Goal: Task Accomplishment & Management: Manage account settings

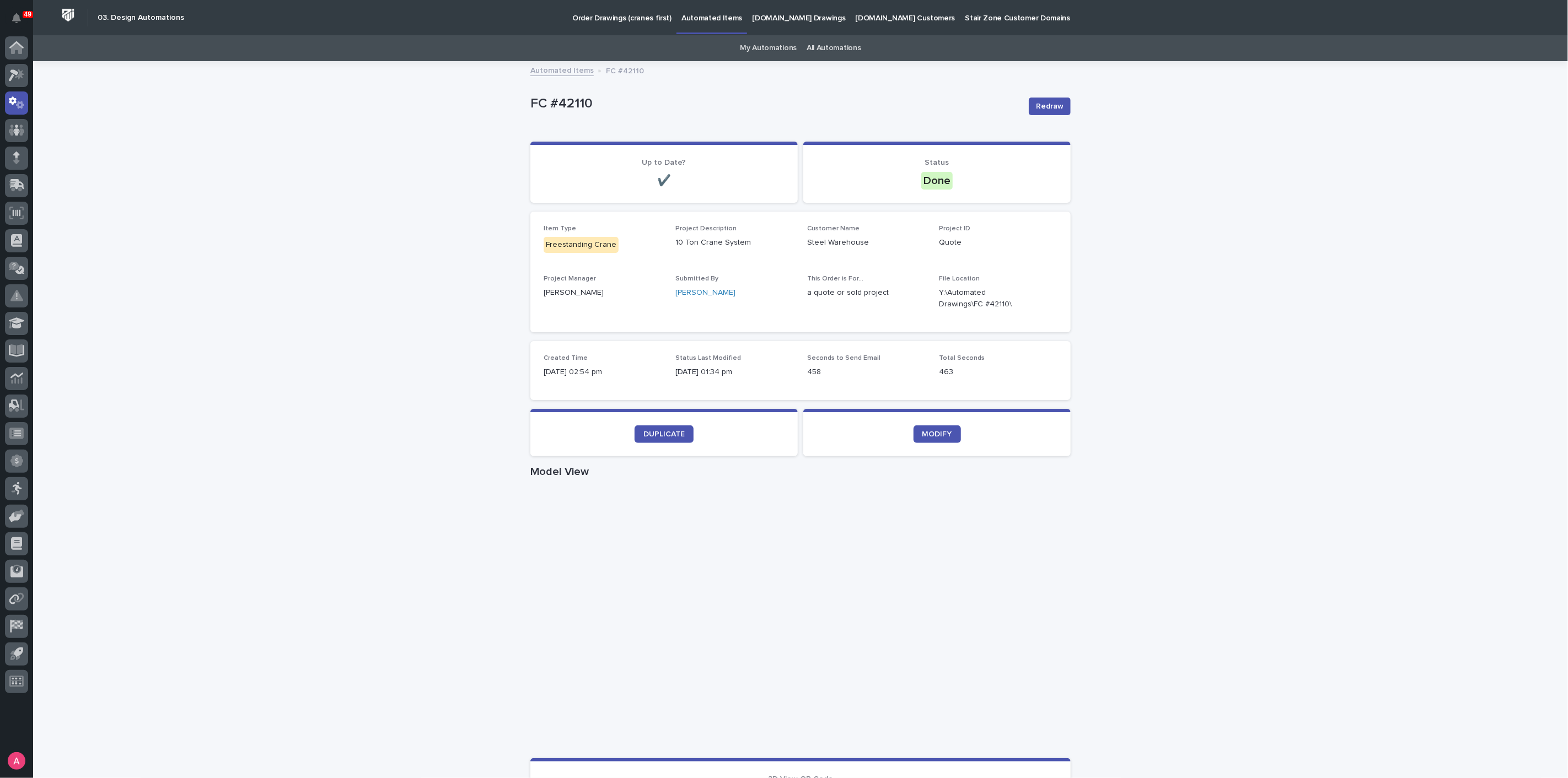
scroll to position [87, 0]
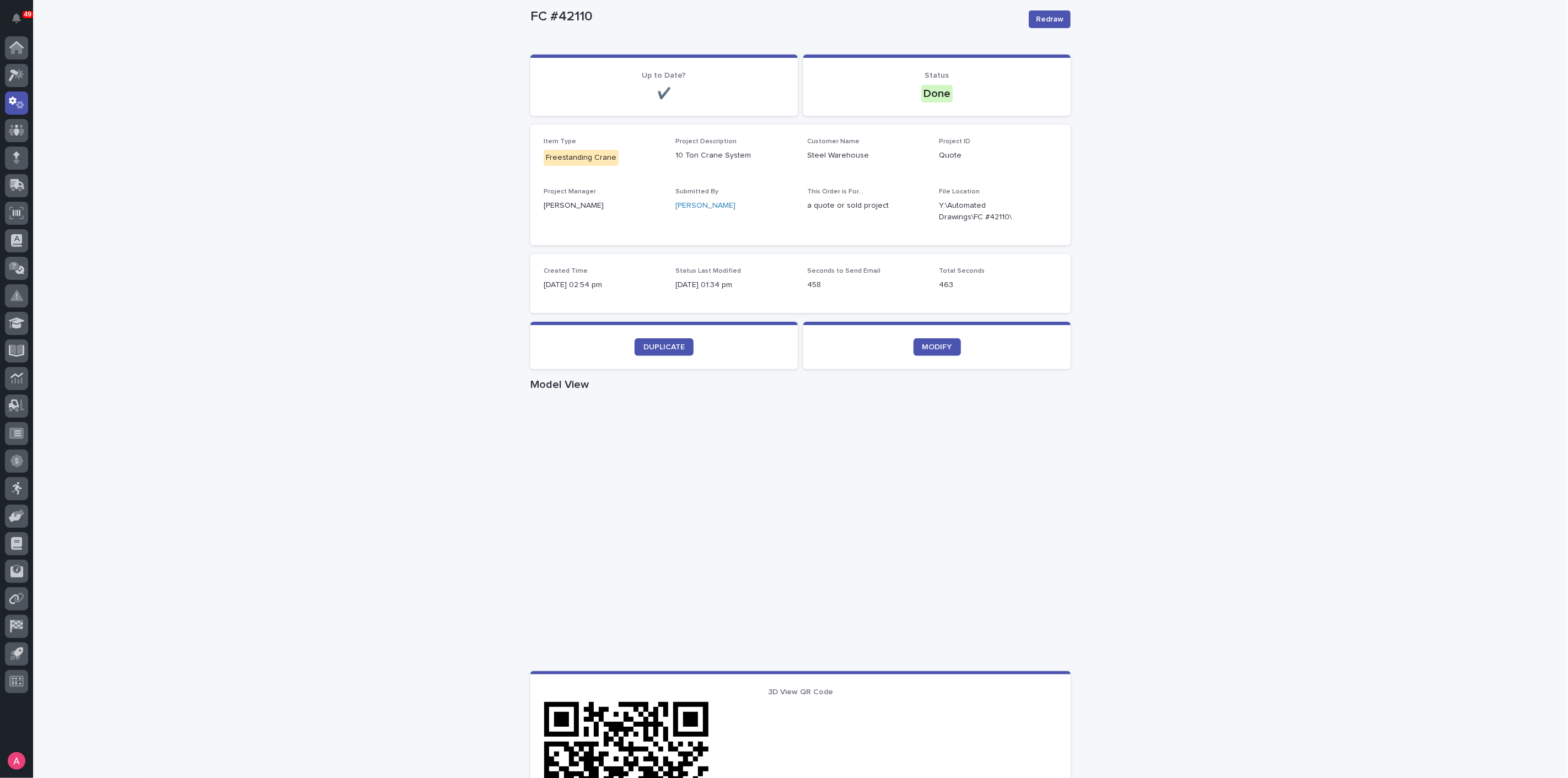
click at [307, 290] on div "Loading... Saving… Loading... Saving… FC #42110 Redraw FC #42110 Redraw Sorry, …" at bounding box center [801, 551] width 1535 height 1152
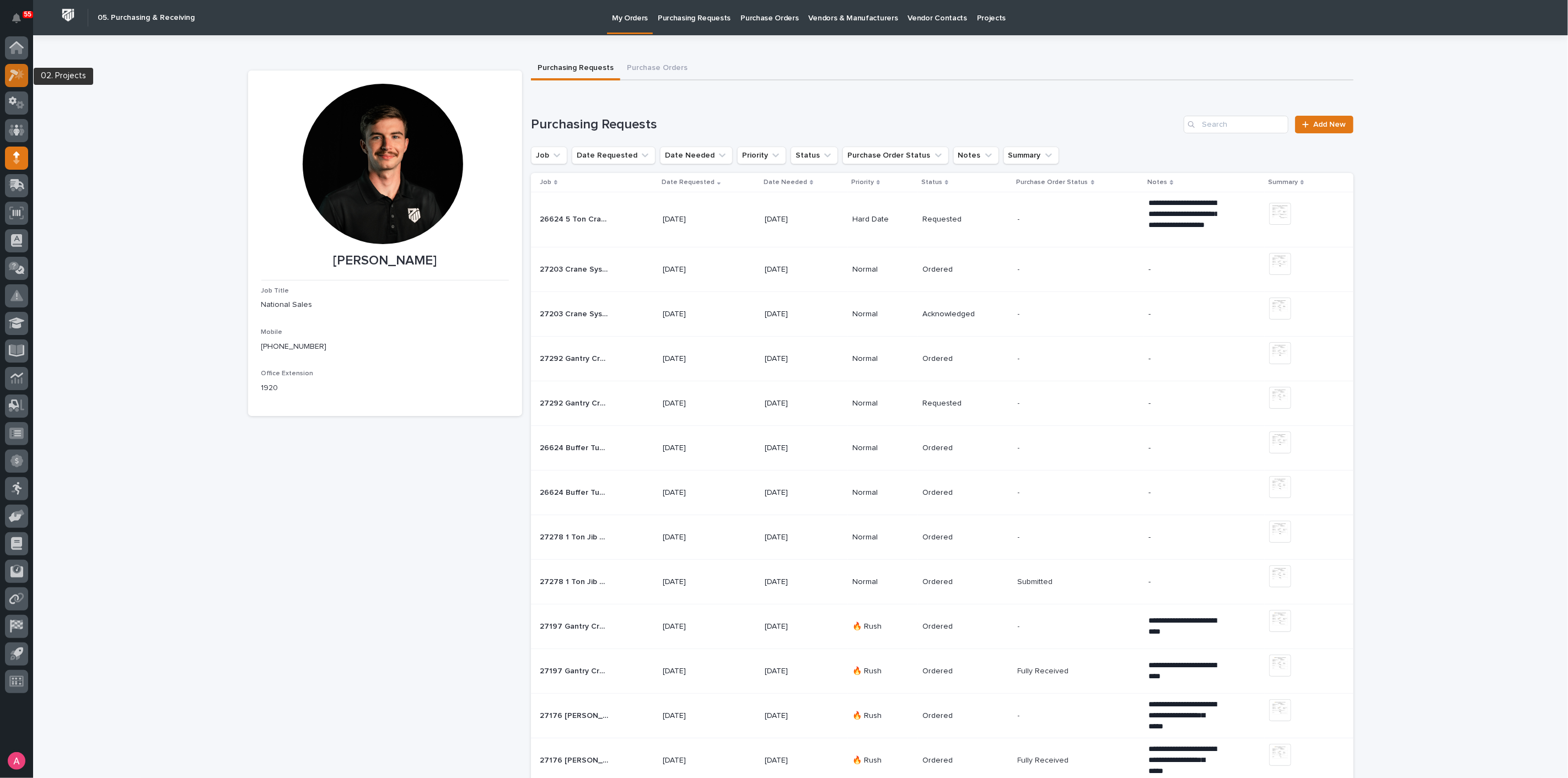
click at [15, 75] on icon at bounding box center [16, 75] width 16 height 13
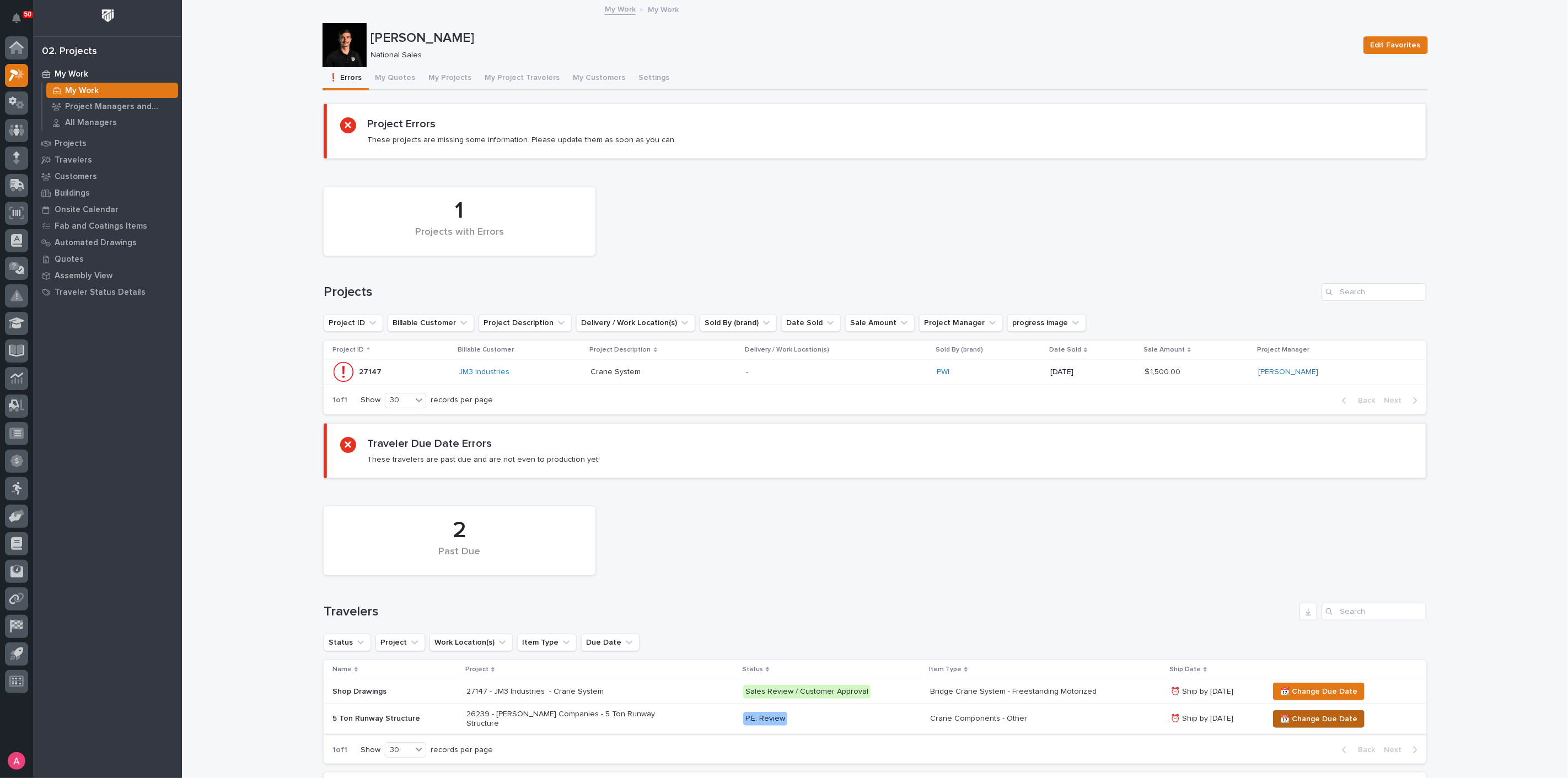
click at [1296, 717] on span "📆 Change Due Date" at bounding box center [1319, 719] width 77 height 13
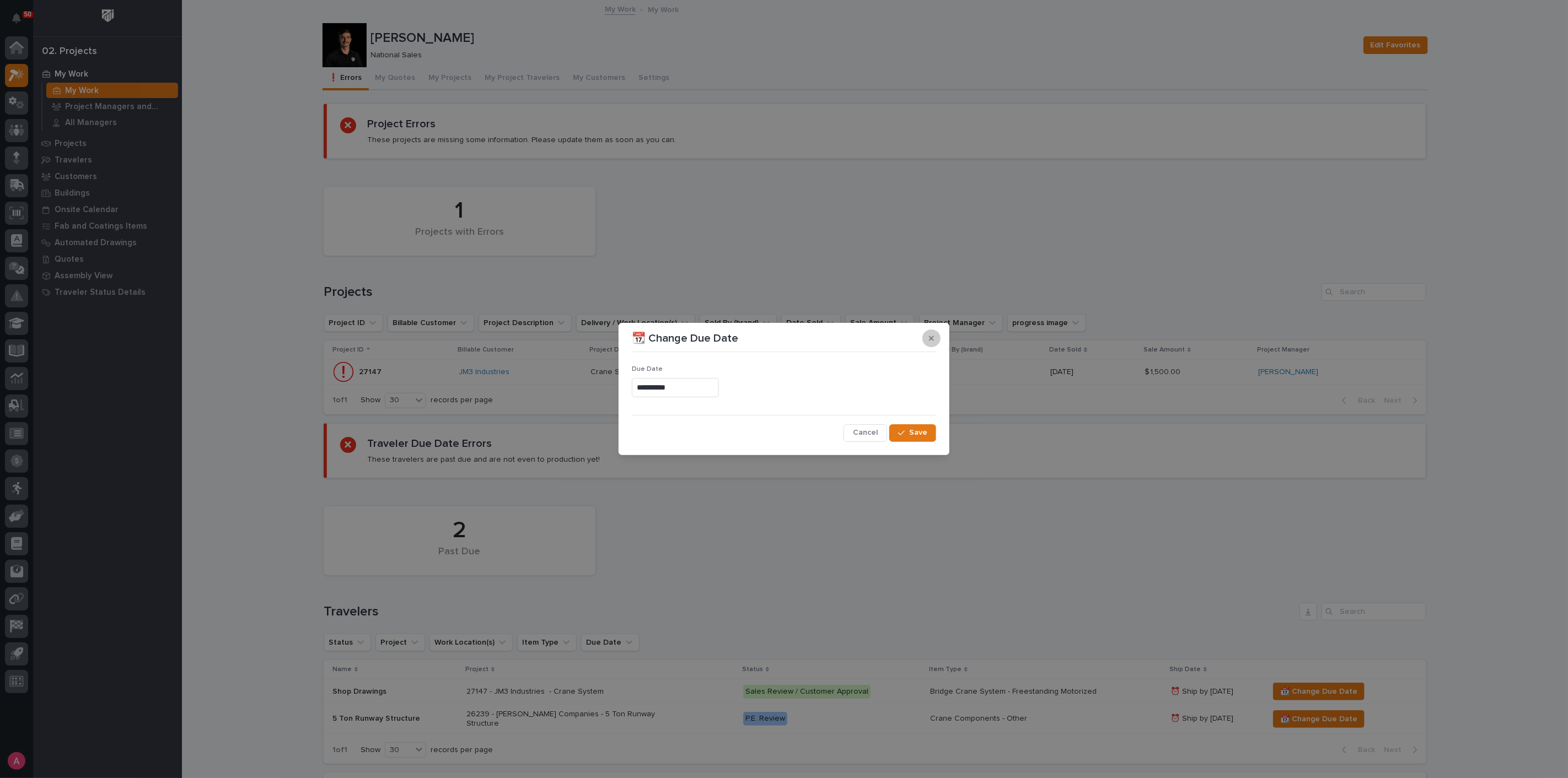
click at [927, 335] on button "button" at bounding box center [932, 338] width 18 height 18
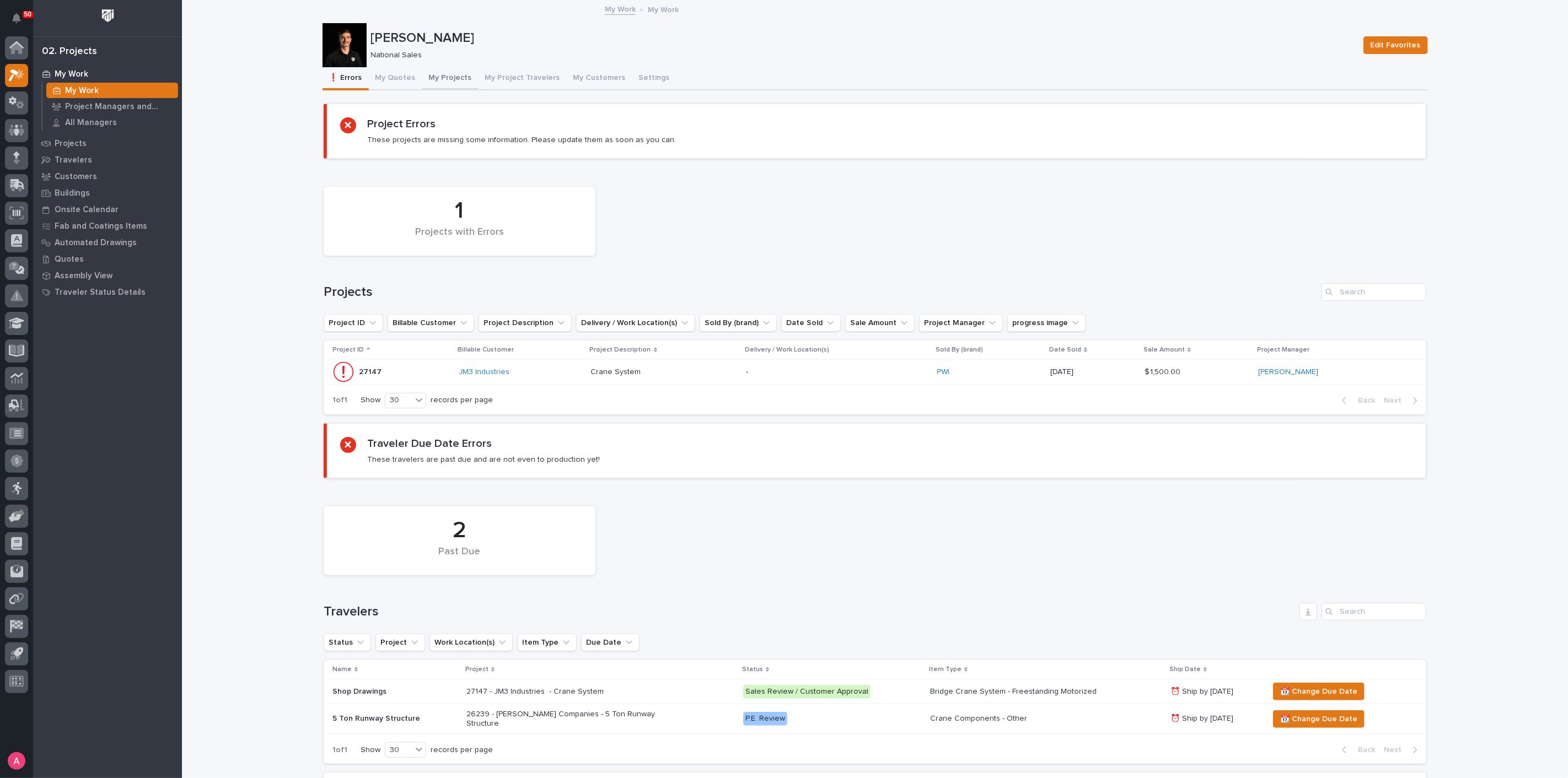
click at [427, 74] on button "My Projects" at bounding box center [450, 79] width 56 height 23
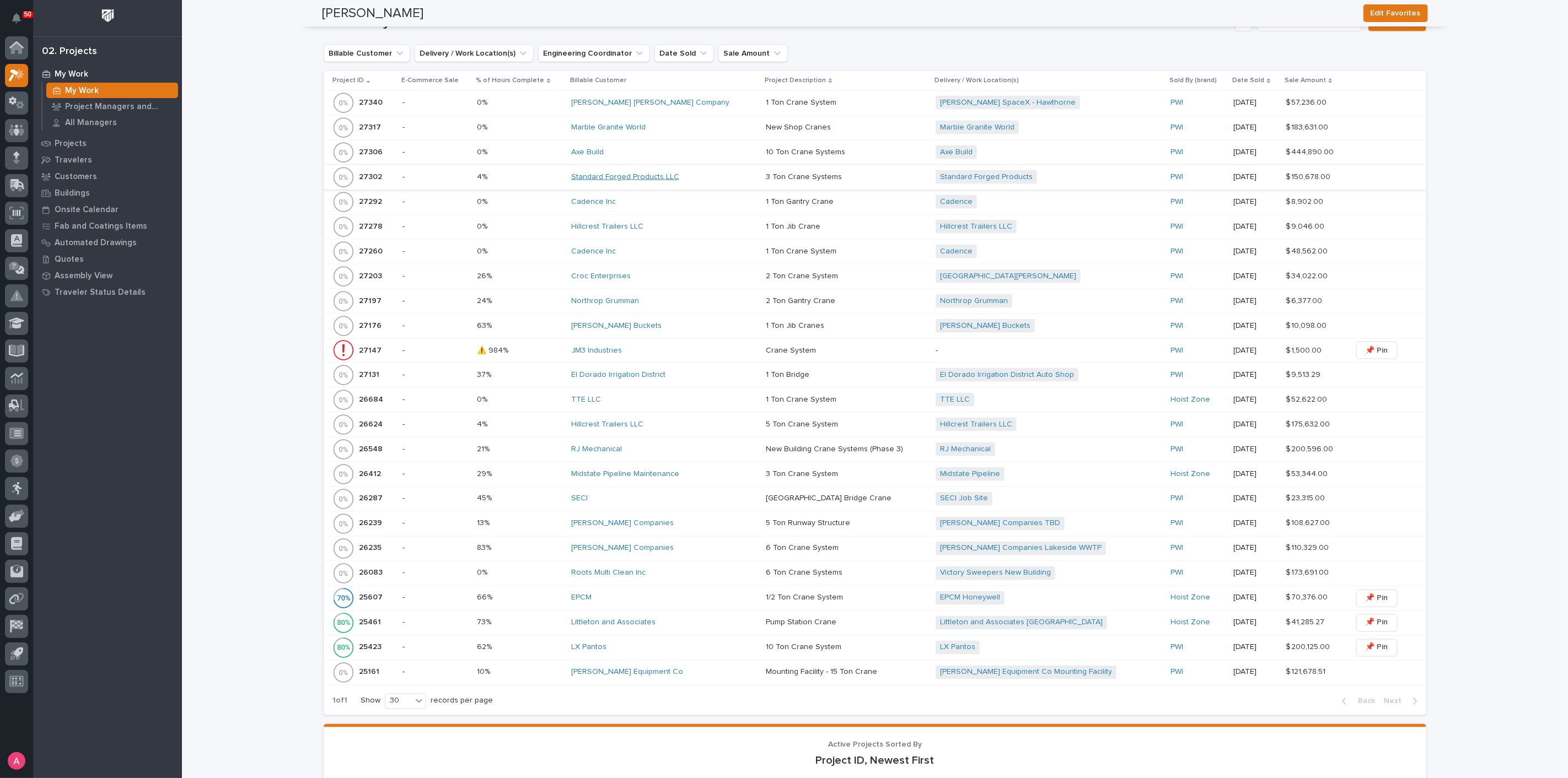
scroll to position [1286, 0]
click at [686, 419] on div "Hillcrest Trailers LLC" at bounding box center [665, 424] width 186 height 9
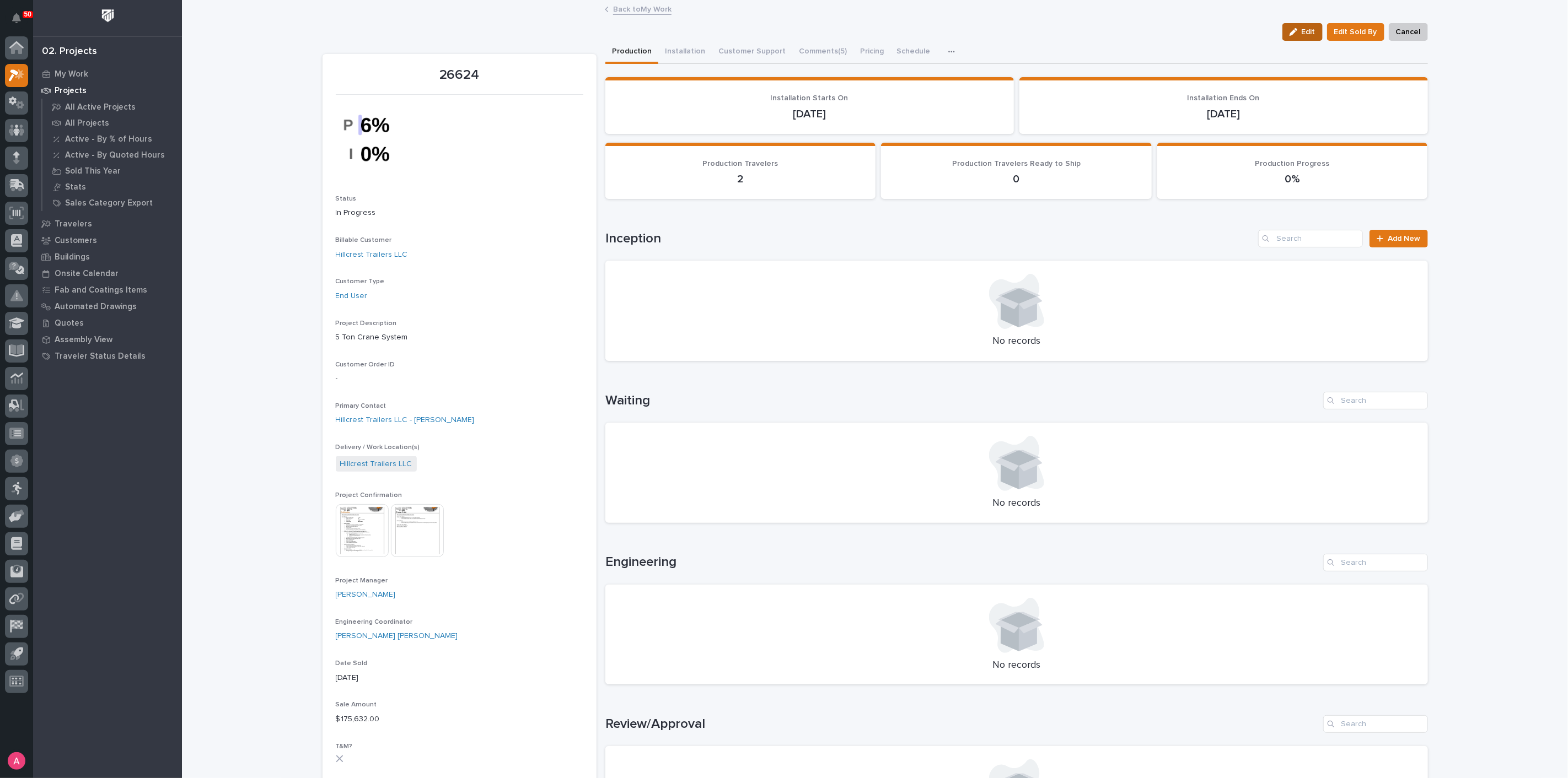
click at [1295, 31] on icon "button" at bounding box center [1294, 32] width 8 height 8
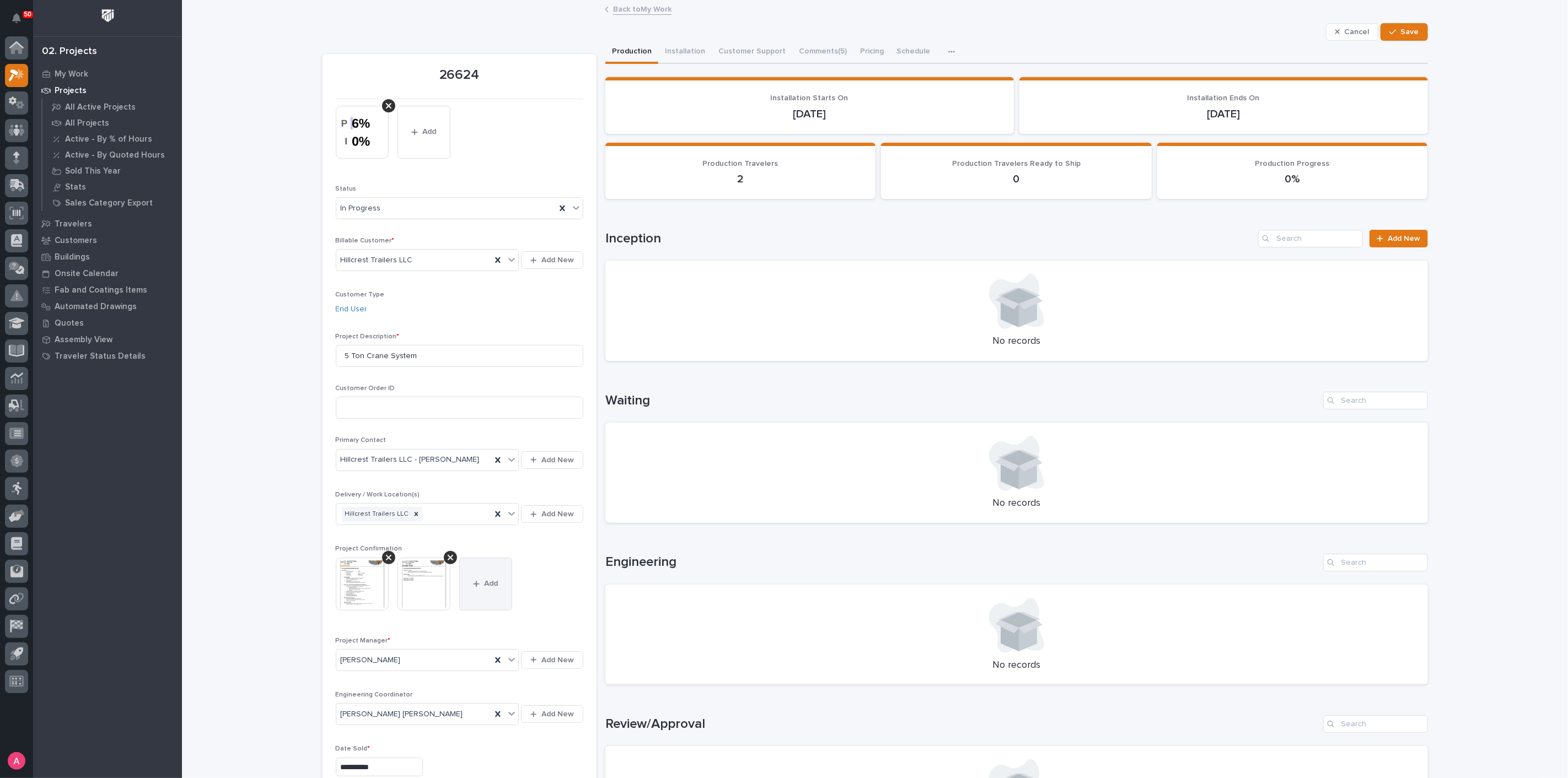
click at [482, 588] on button "Add" at bounding box center [486, 584] width 53 height 53
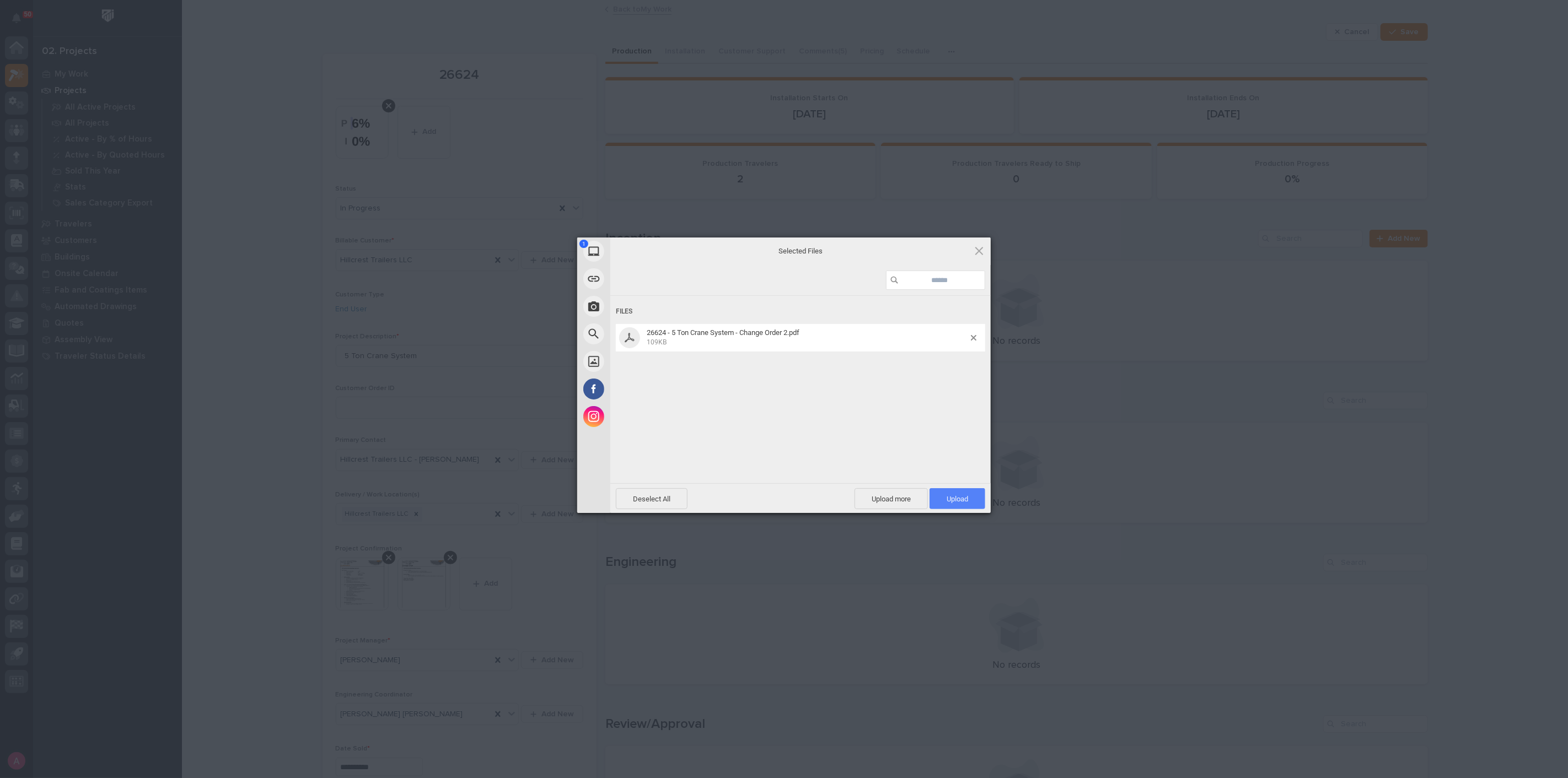
click at [970, 502] on span "Upload 1" at bounding box center [957, 498] width 55 height 21
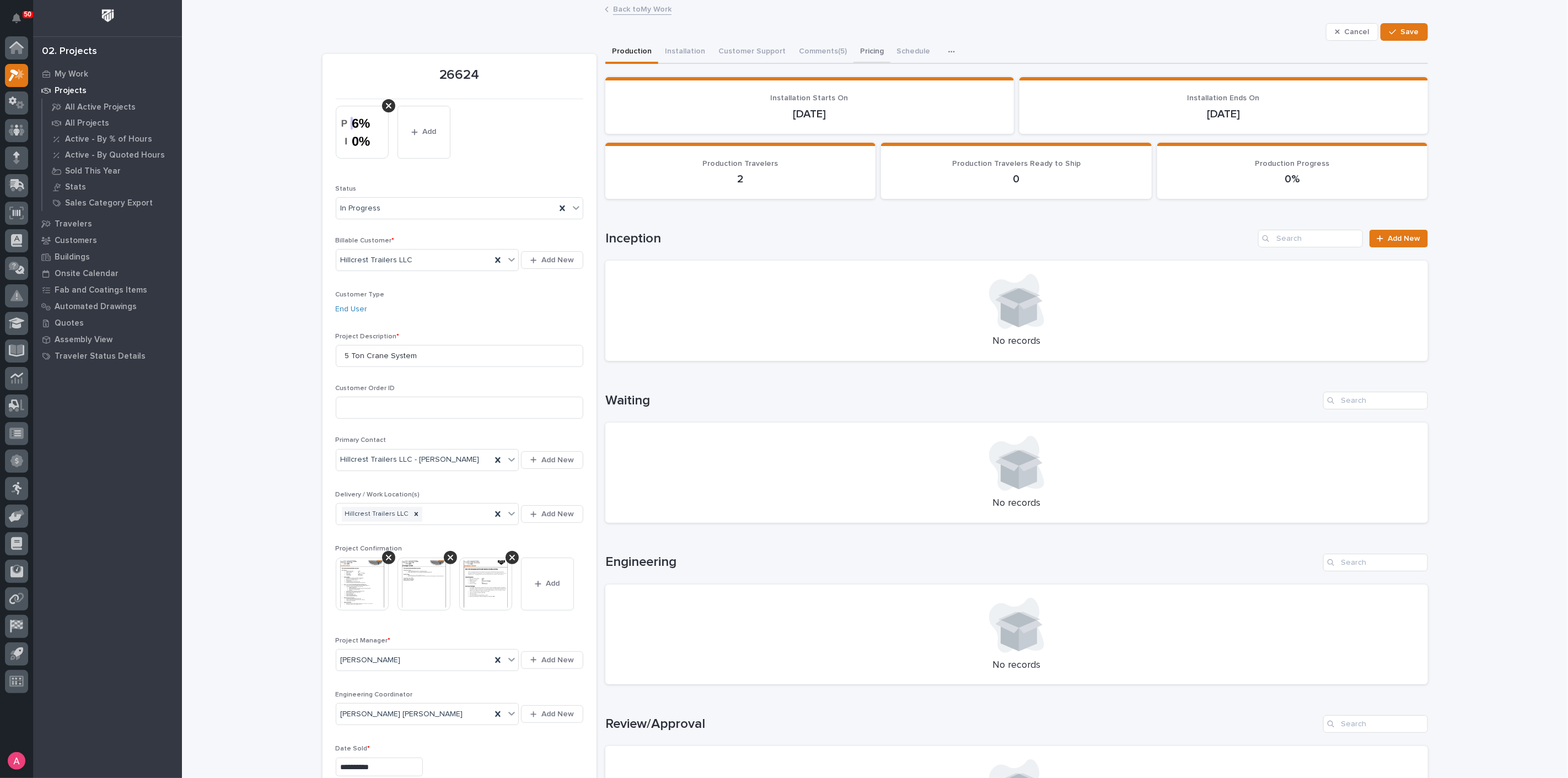
click at [864, 44] on button "Pricing" at bounding box center [872, 52] width 37 height 23
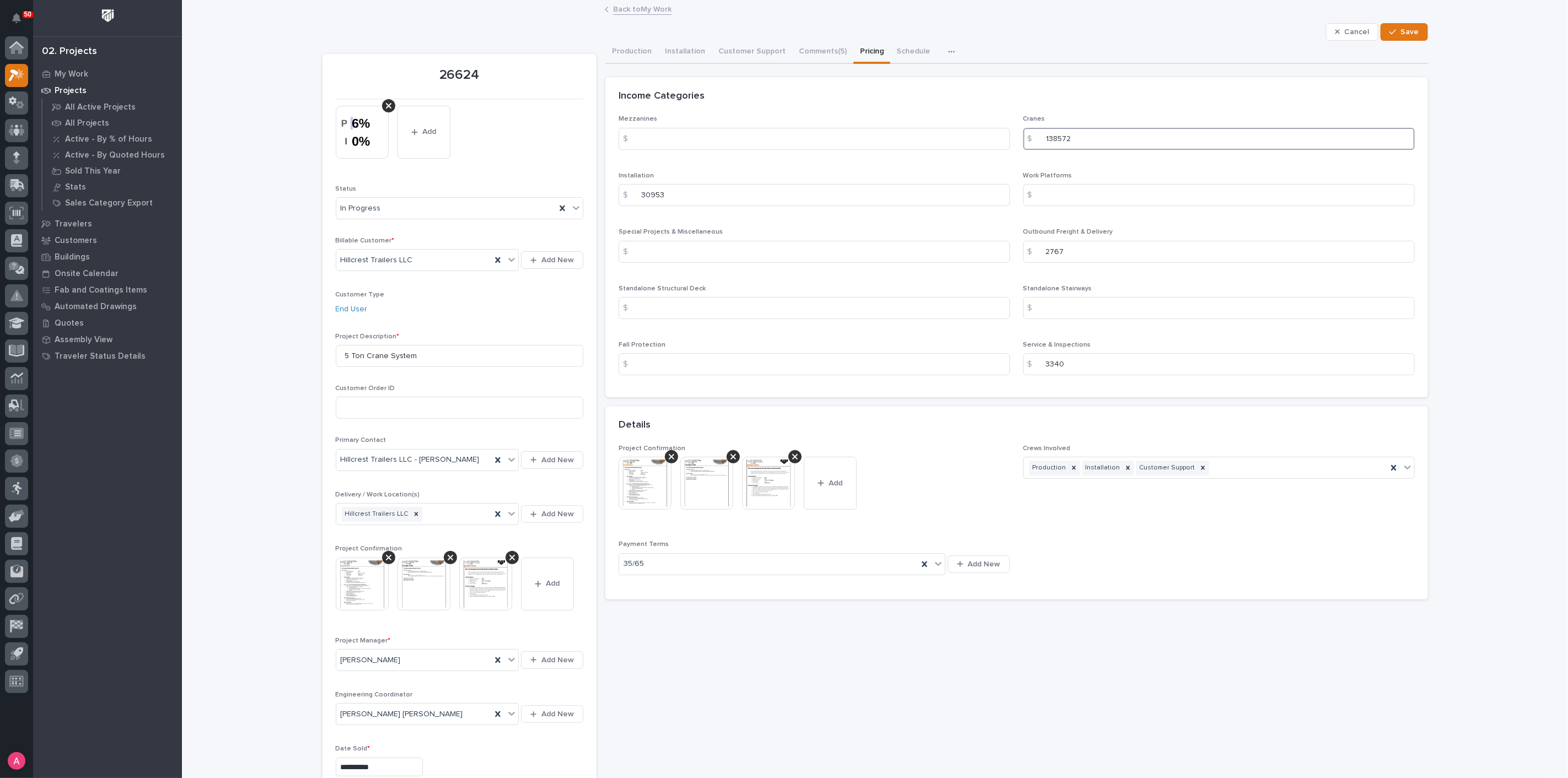
click at [1145, 134] on input "138572" at bounding box center [1219, 139] width 392 height 22
click at [1125, 136] on input "138572" at bounding box center [1219, 139] width 392 height 22
drag, startPoint x: 1144, startPoint y: 137, endPoint x: 978, endPoint y: 137, distance: 166.0
click at [978, 137] on div "Mezzanines $ Cranes $ 138572 Installation $ 30953 Work Platforms $ Special Proj…" at bounding box center [1016, 250] width 796 height 269
type input "163125"
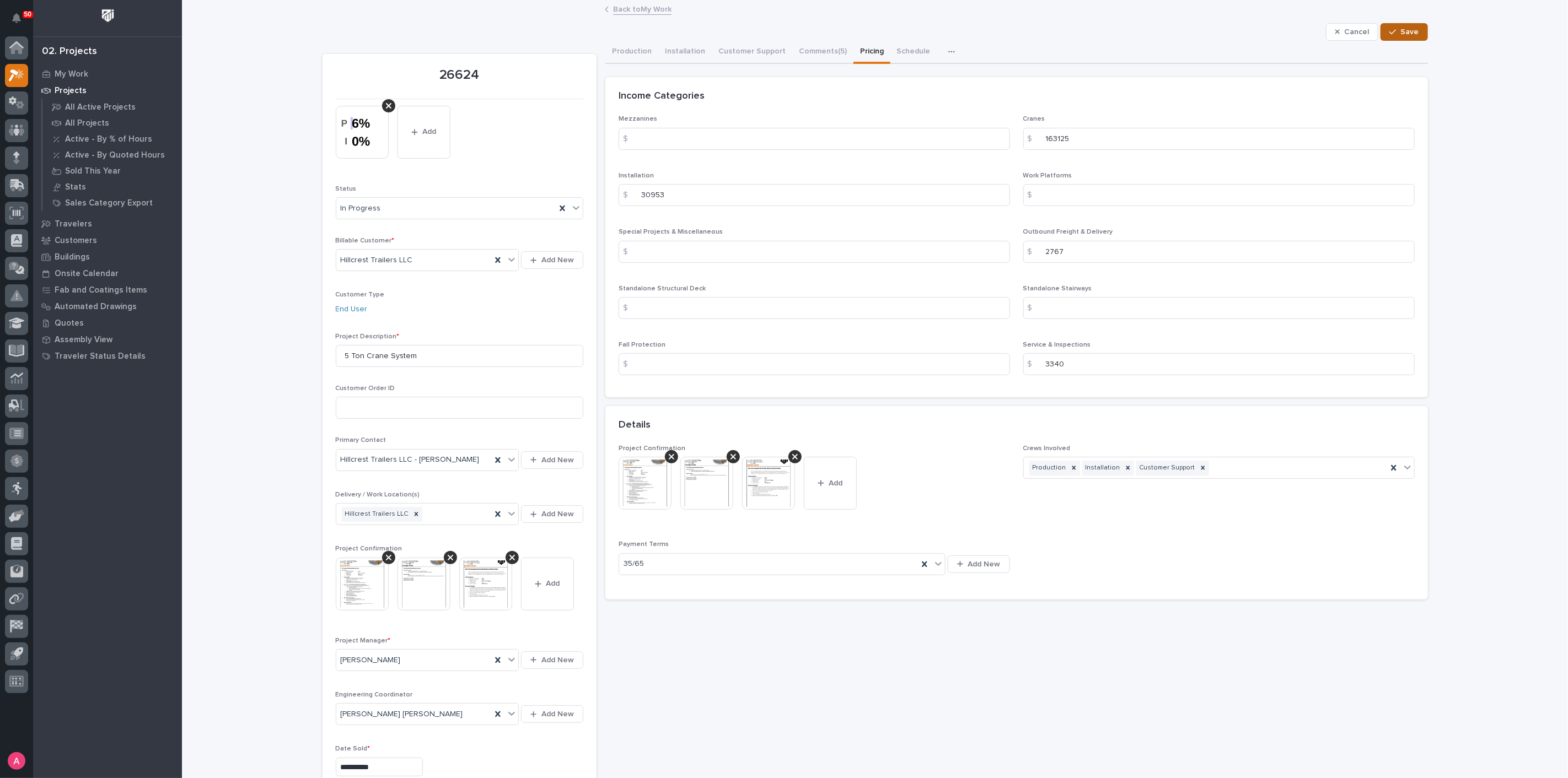
click at [1416, 34] on button "Save" at bounding box center [1404, 31] width 47 height 18
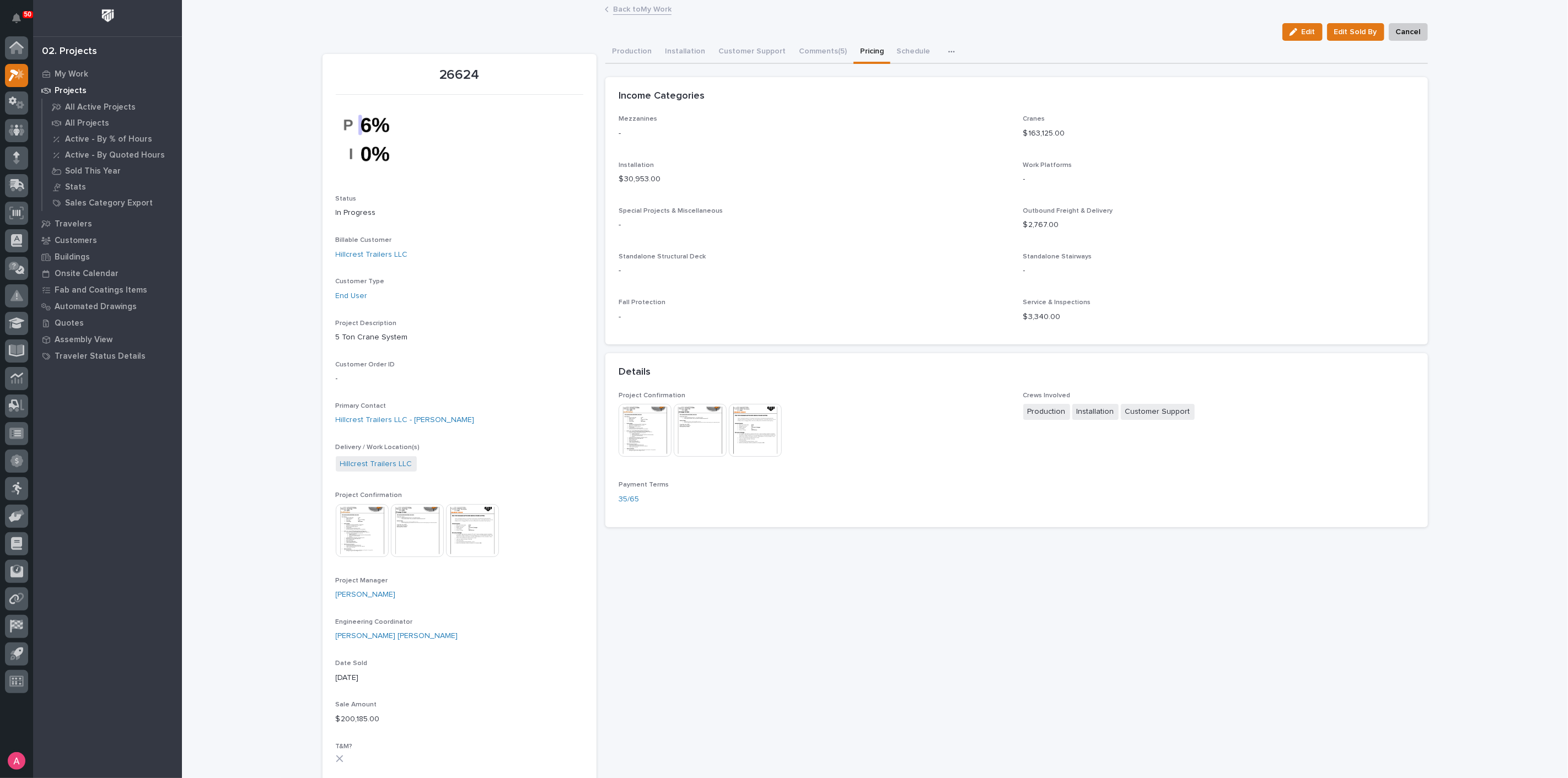
click at [630, 11] on link "Back to My Work" at bounding box center [642, 8] width 58 height 13
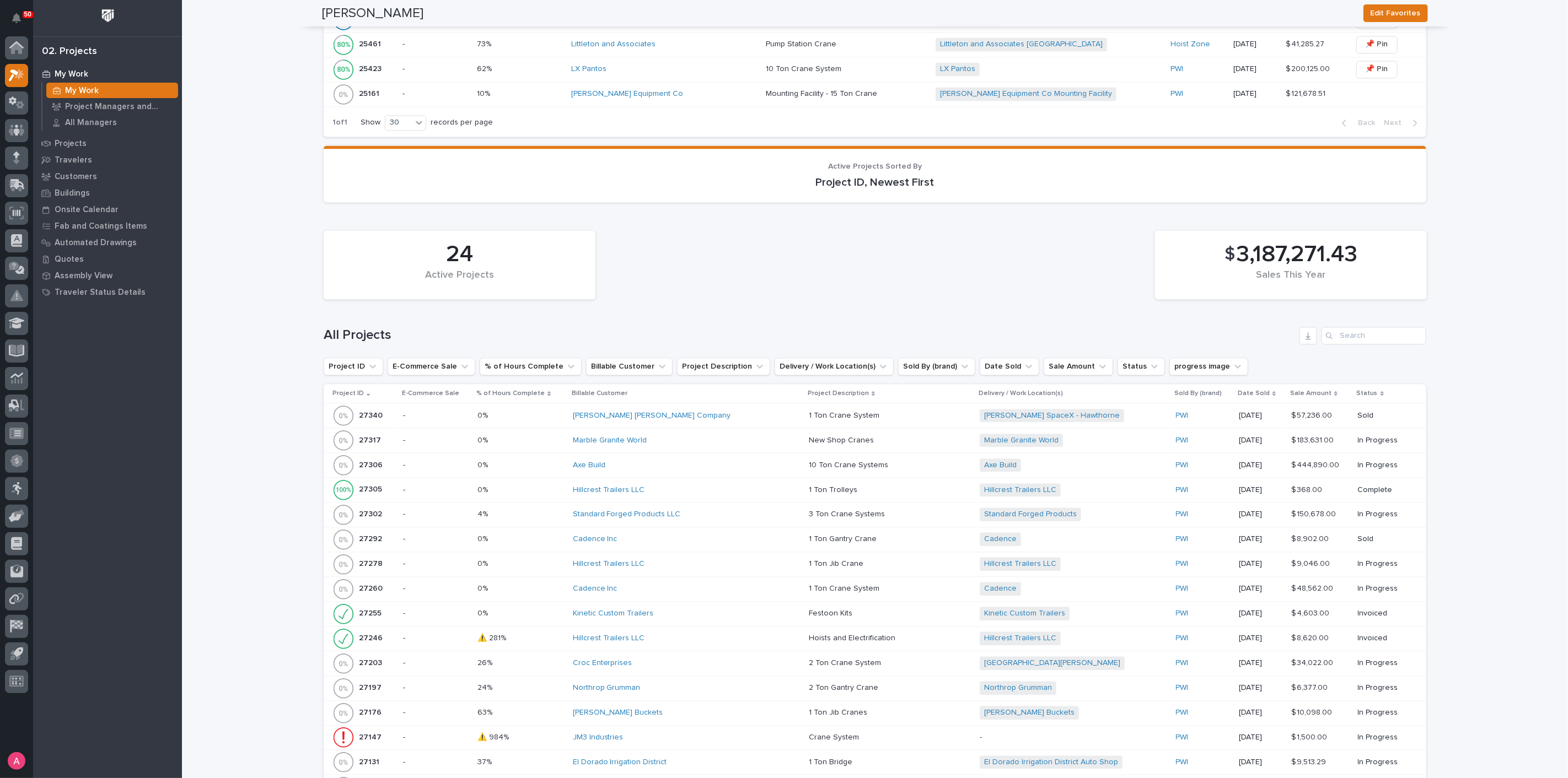
scroll to position [1837, 0]
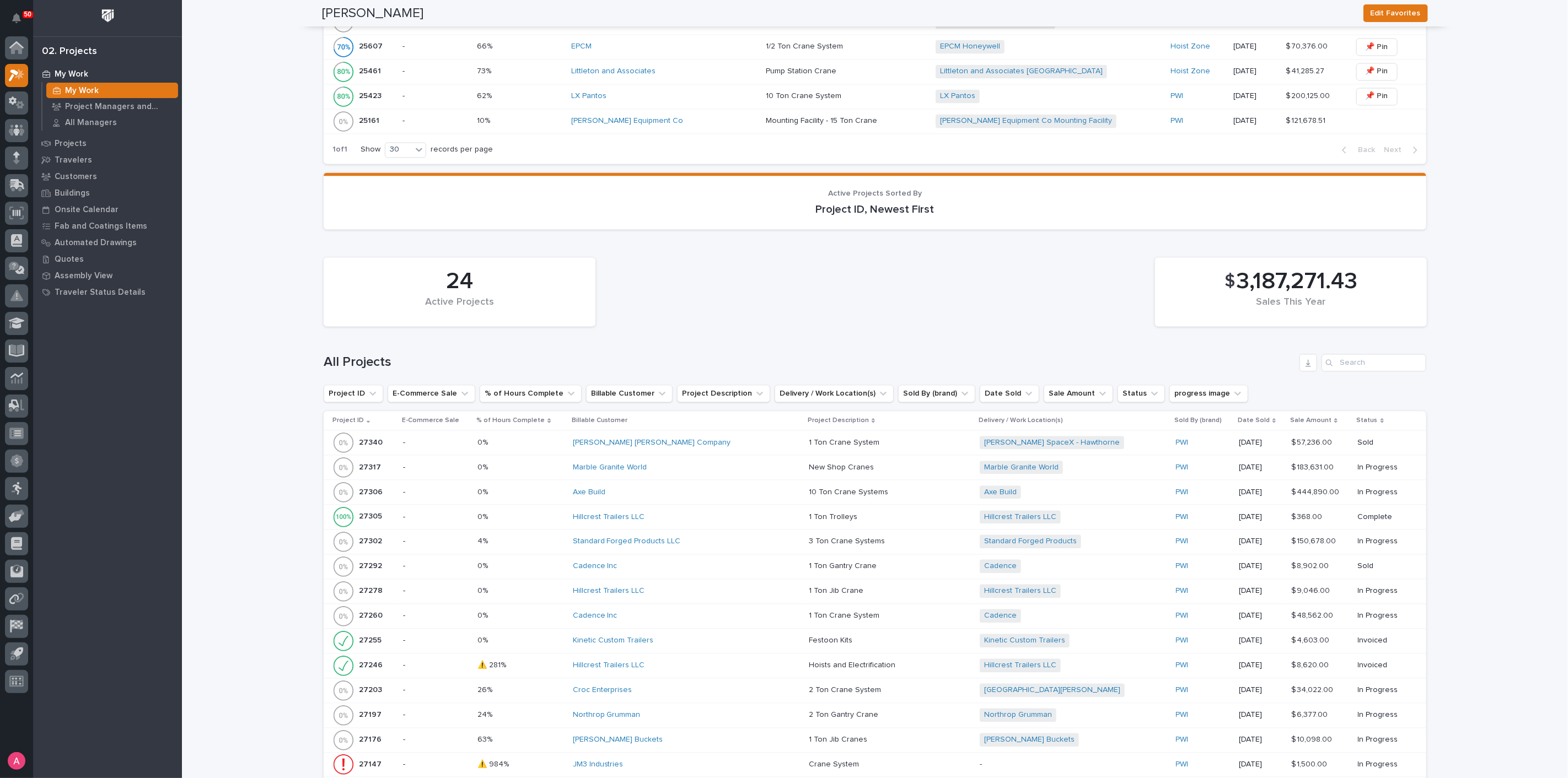
drag, startPoint x: 691, startPoint y: 276, endPoint x: 513, endPoint y: 174, distance: 205.2
click at [693, 276] on div "24 Active Projects $ 3,187,271.43 Sales This Year" at bounding box center [875, 292] width 1114 height 80
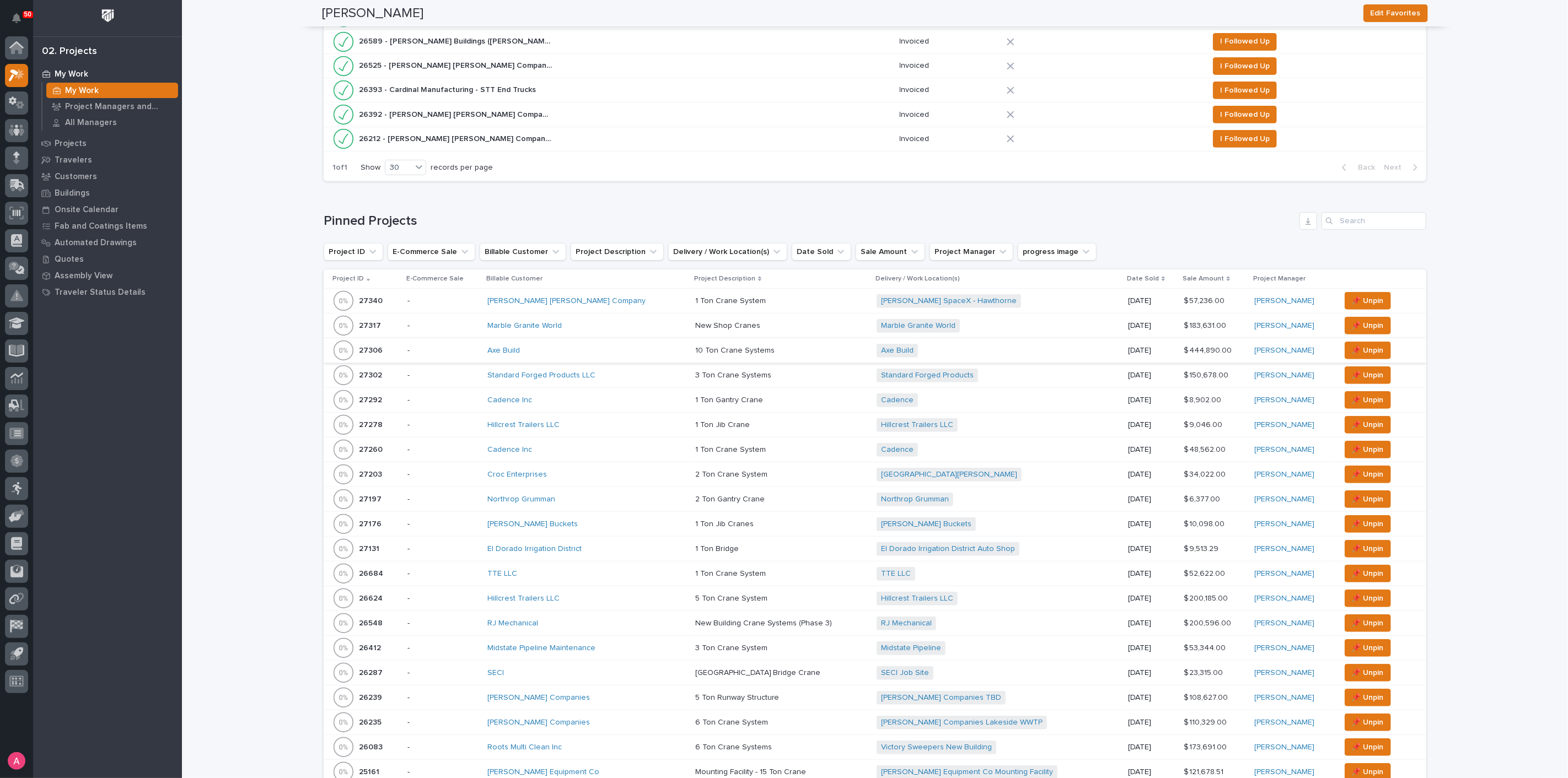
scroll to position [421, 0]
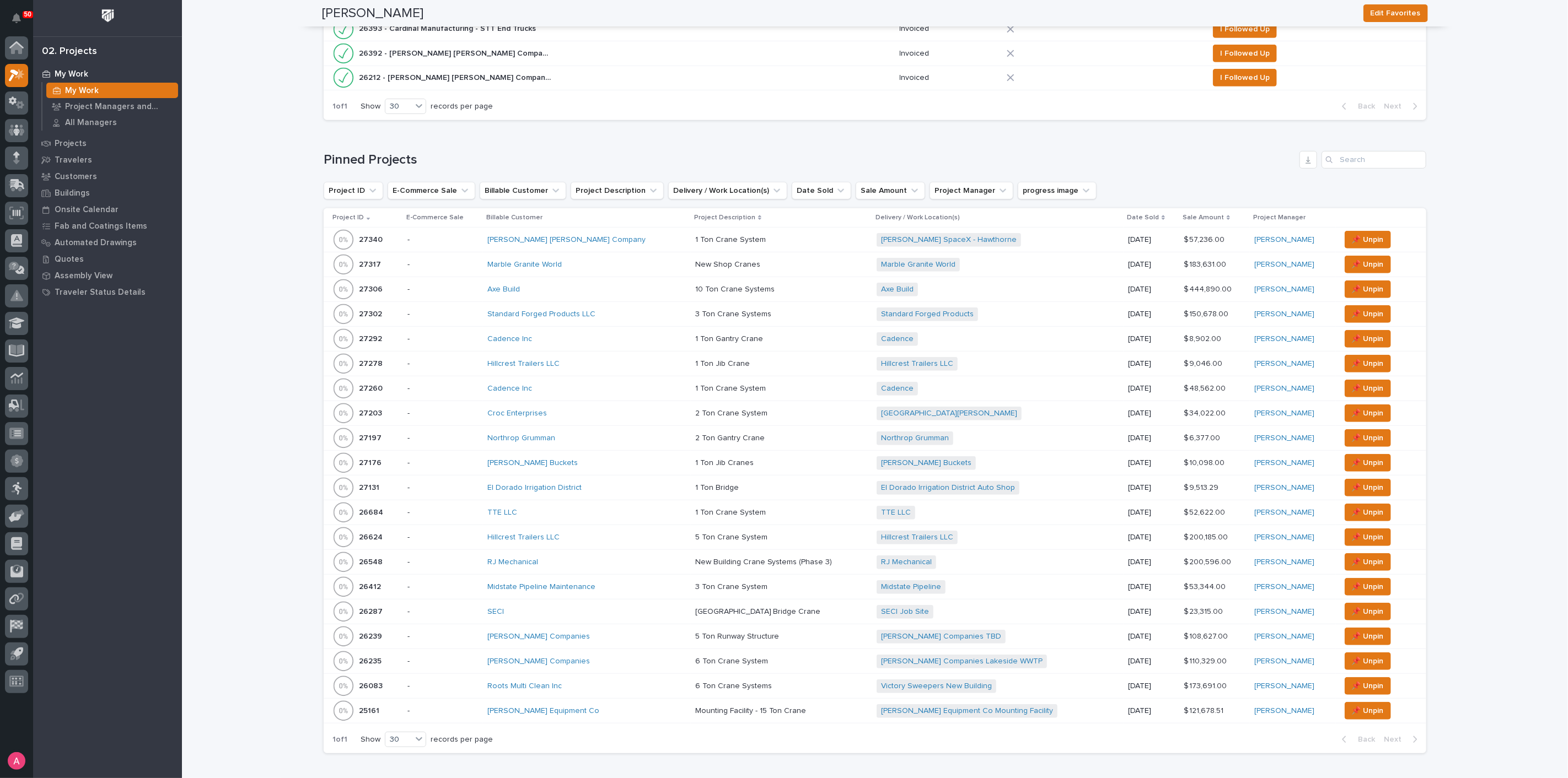
click at [15, 158] on icon at bounding box center [16, 157] width 7 height 13
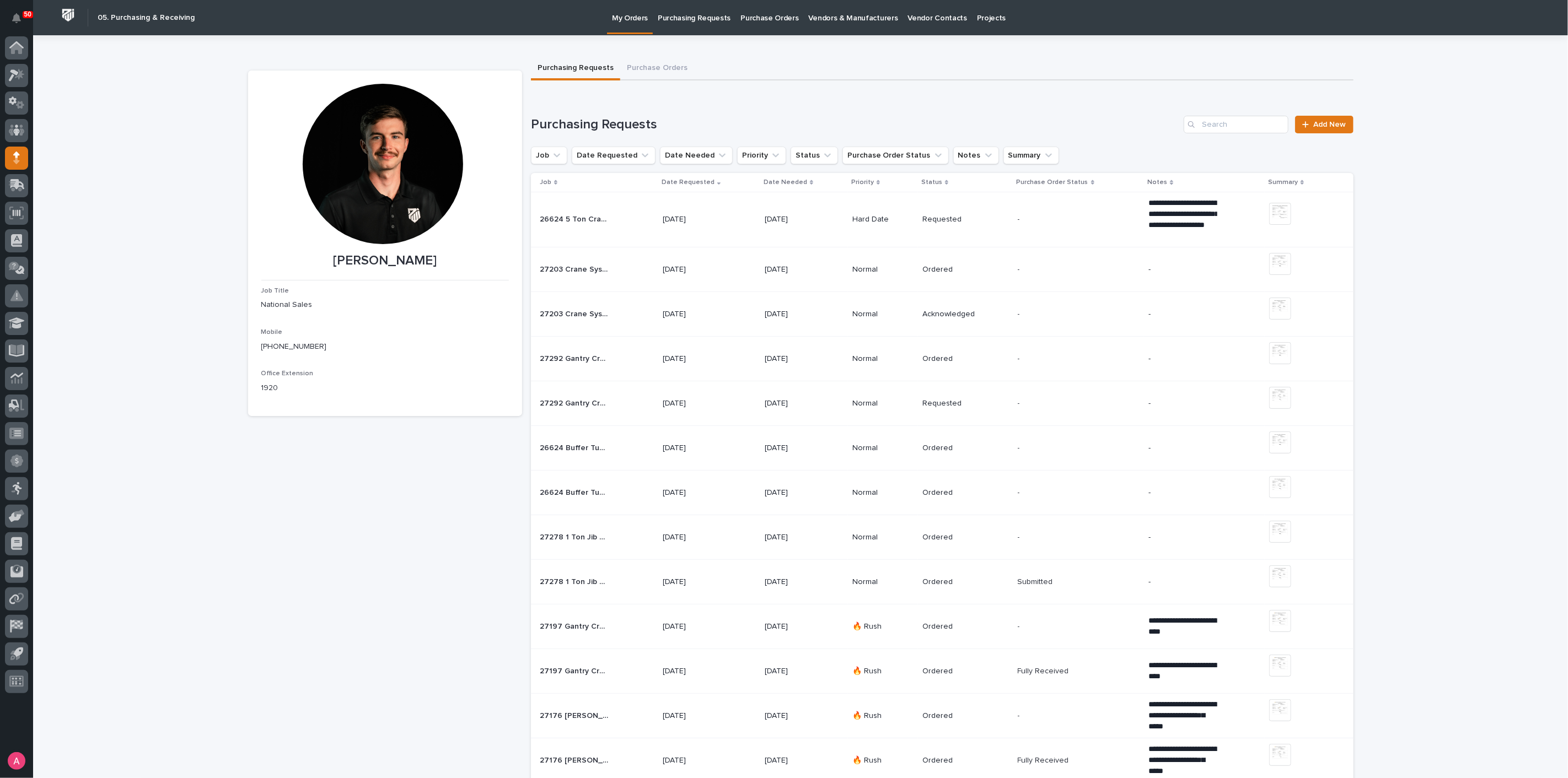
click at [1003, 223] on td "Requested" at bounding box center [965, 220] width 94 height 55
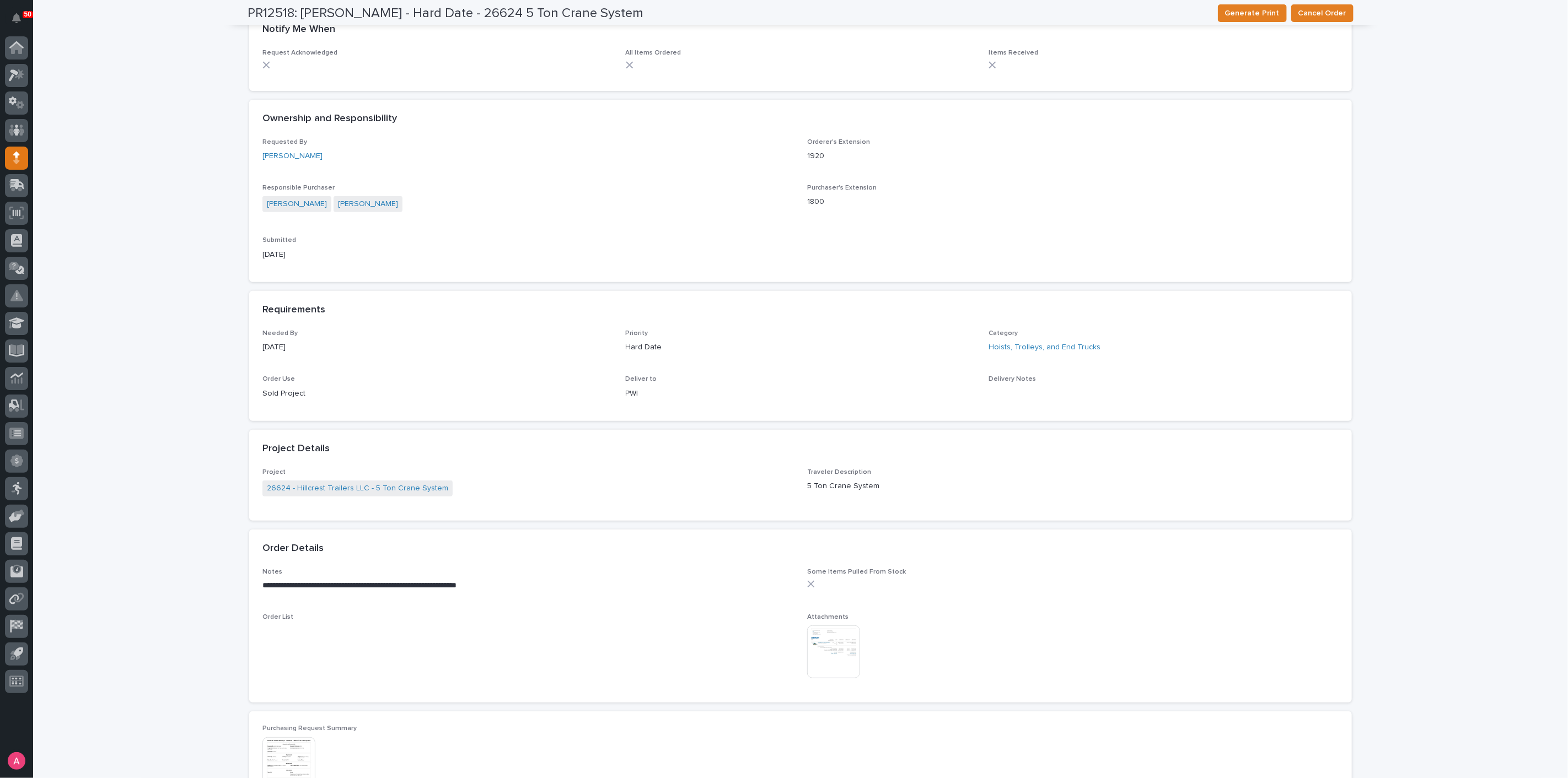
scroll to position [583, 0]
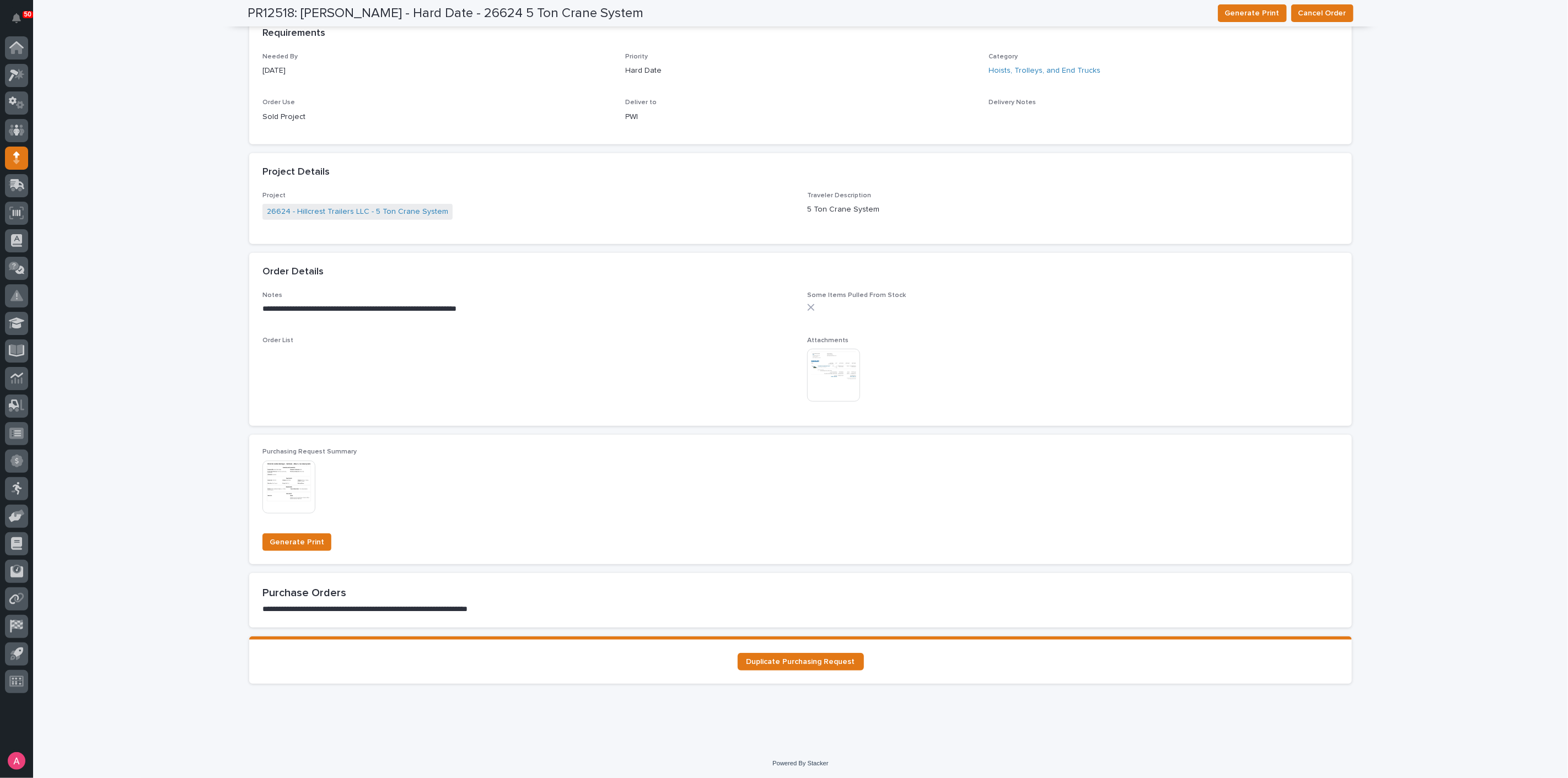
click at [820, 369] on img at bounding box center [834, 375] width 53 height 53
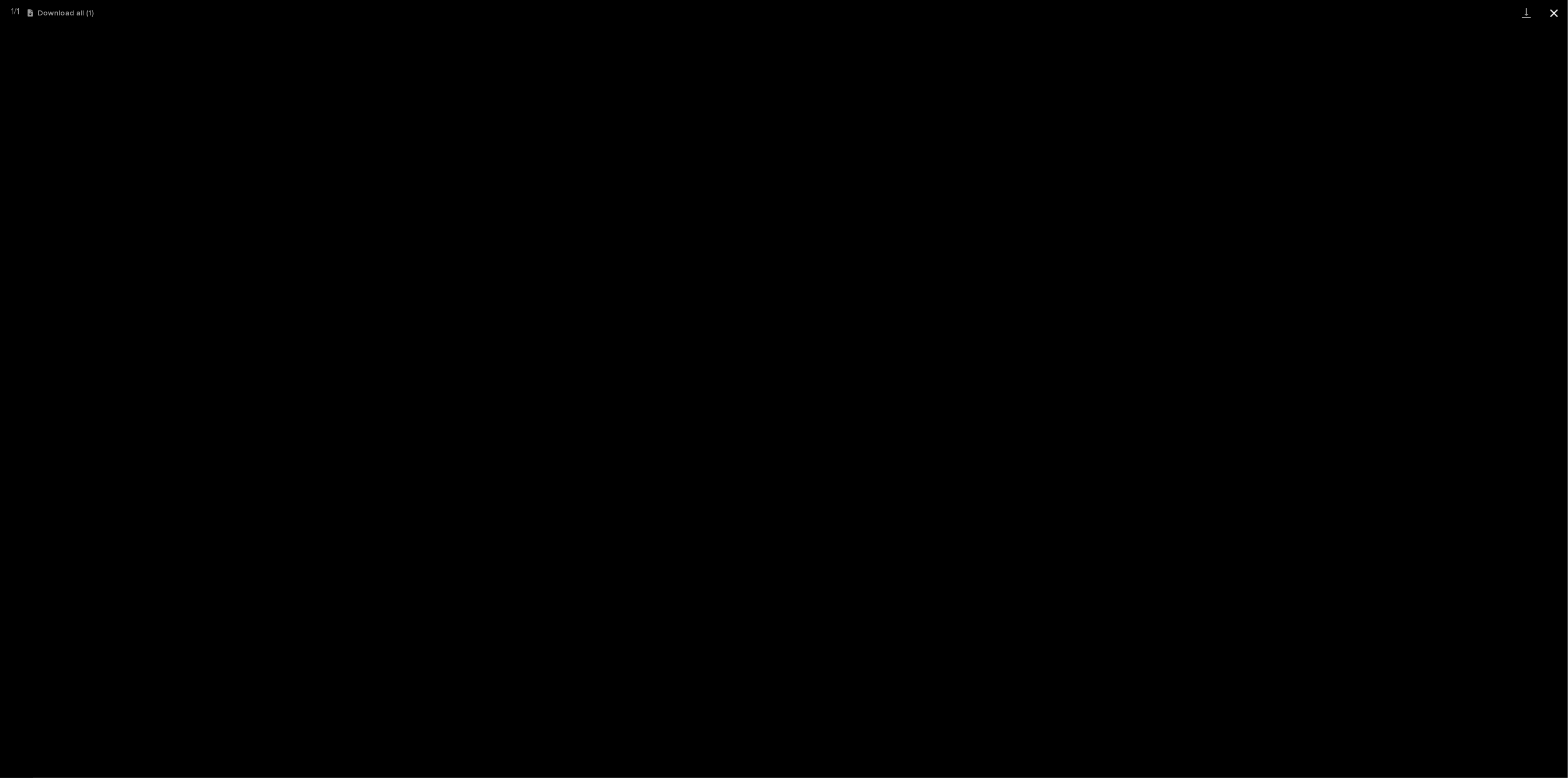
click at [1566, 15] on button "Close gallery" at bounding box center [1554, 13] width 28 height 26
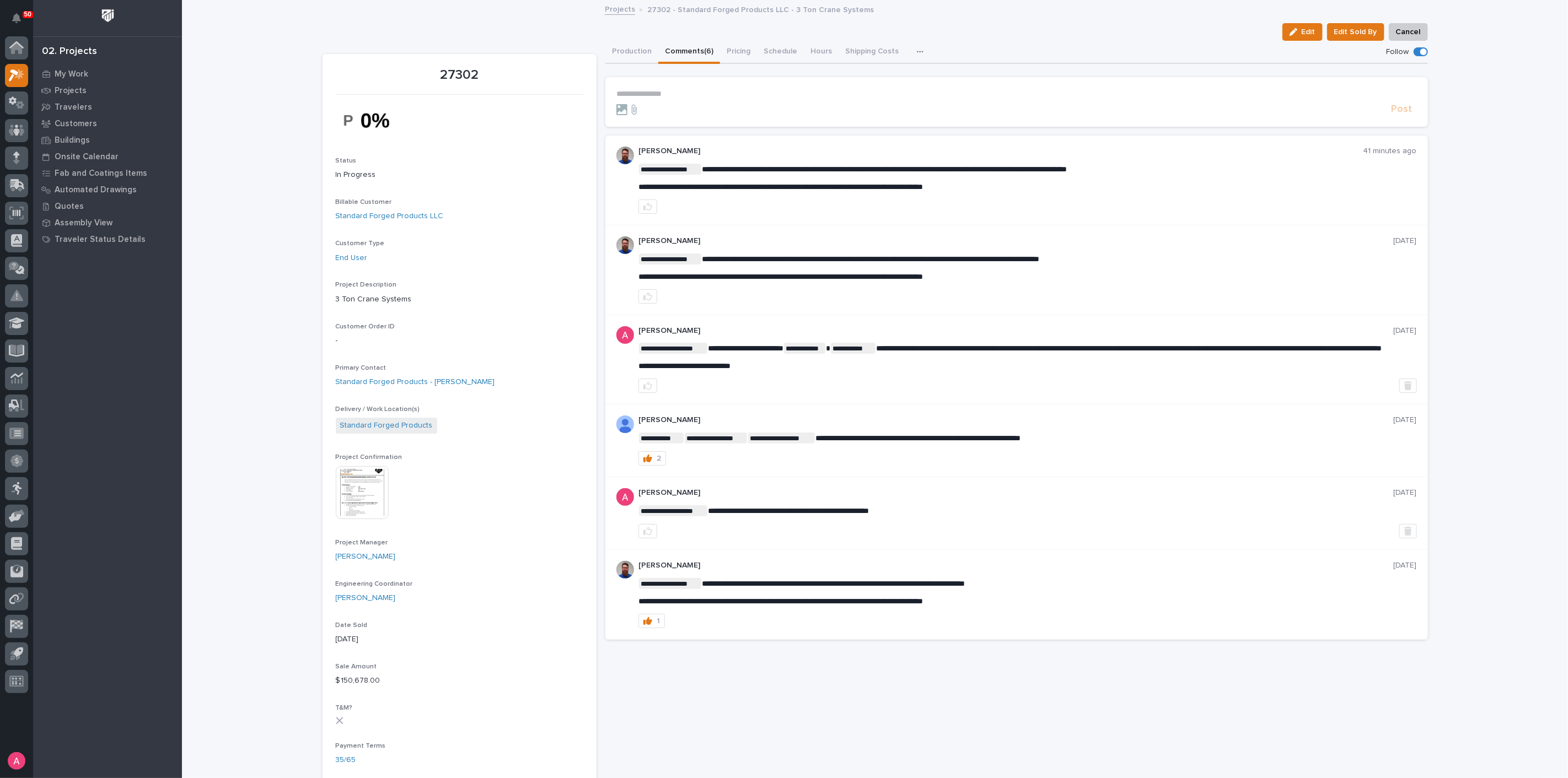
click at [695, 110] on div at bounding box center [1001, 110] width 771 height 11
click at [681, 91] on p "**********" at bounding box center [1016, 94] width 801 height 9
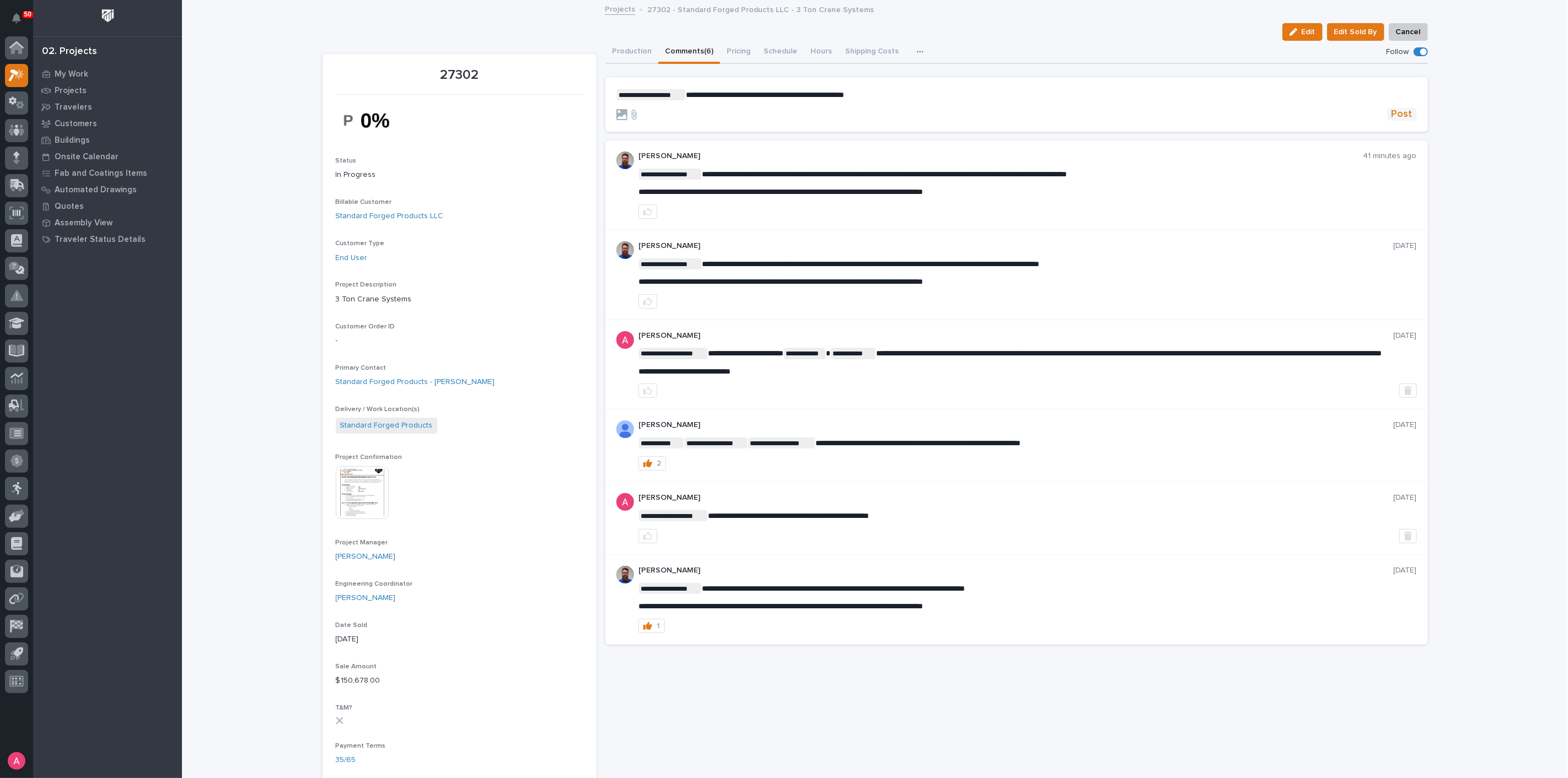
click at [1395, 117] on span "Post" at bounding box center [1402, 114] width 21 height 13
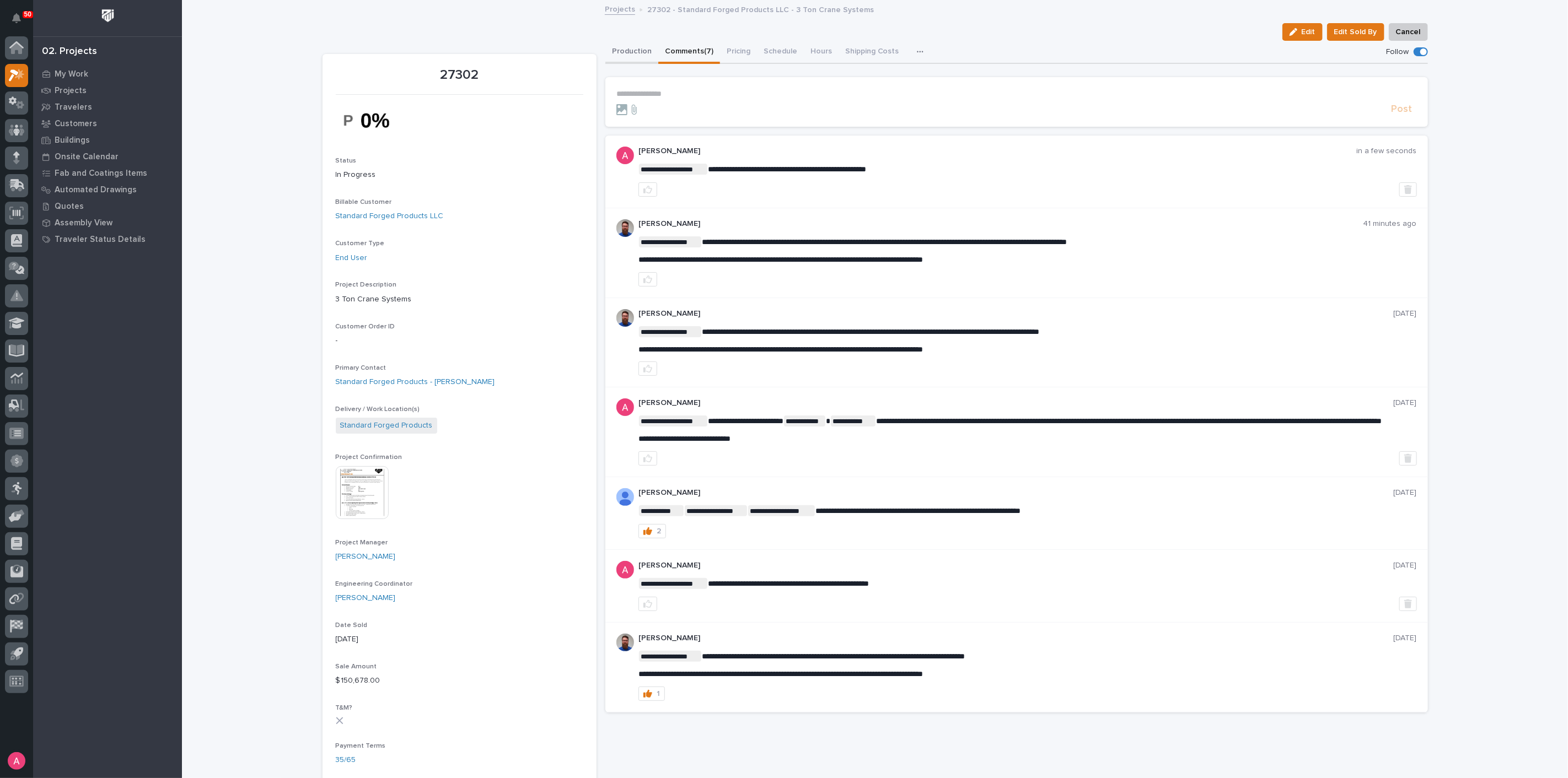
click at [627, 48] on button "Production" at bounding box center [632, 52] width 53 height 23
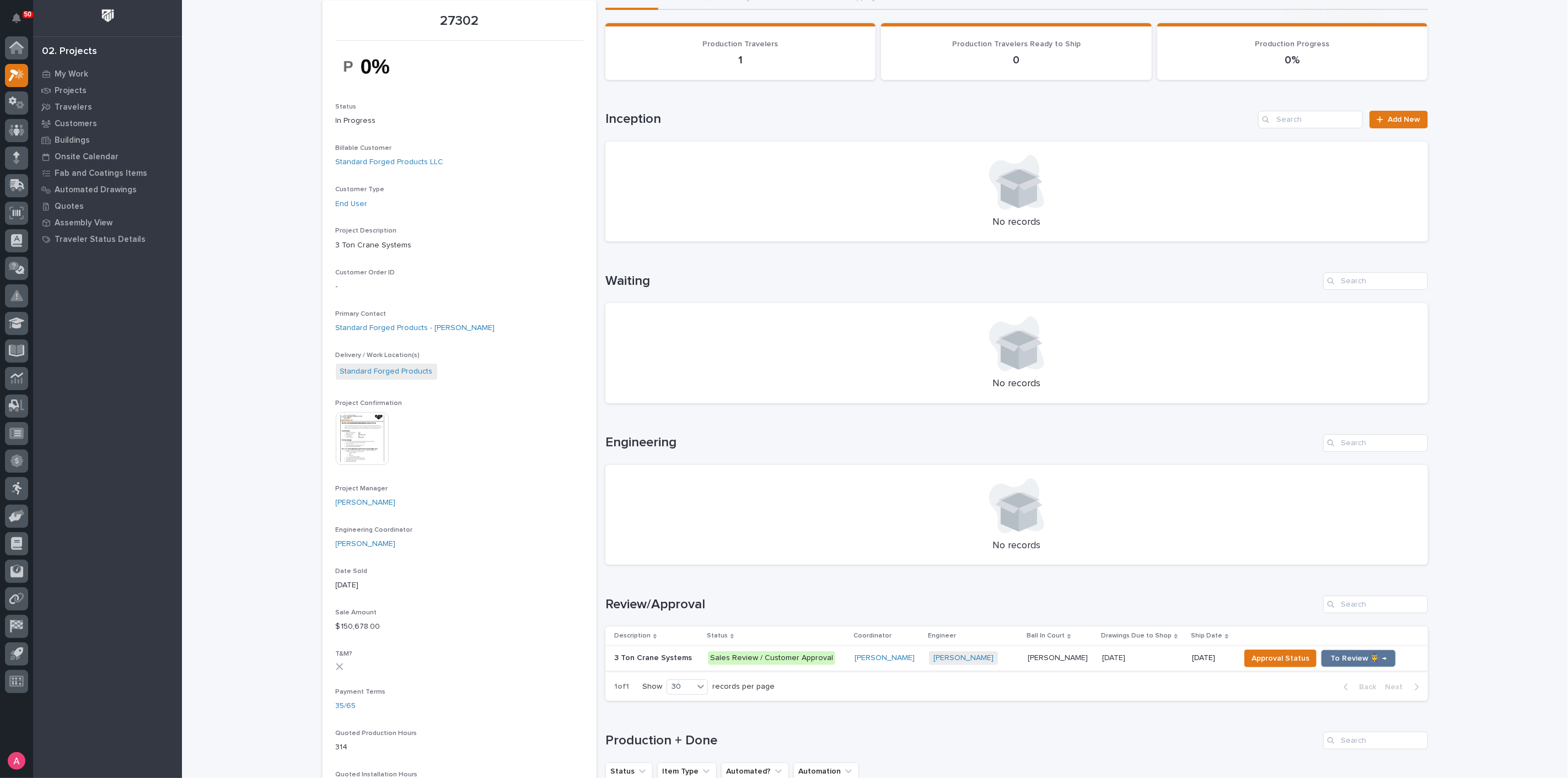
scroll to position [122, 0]
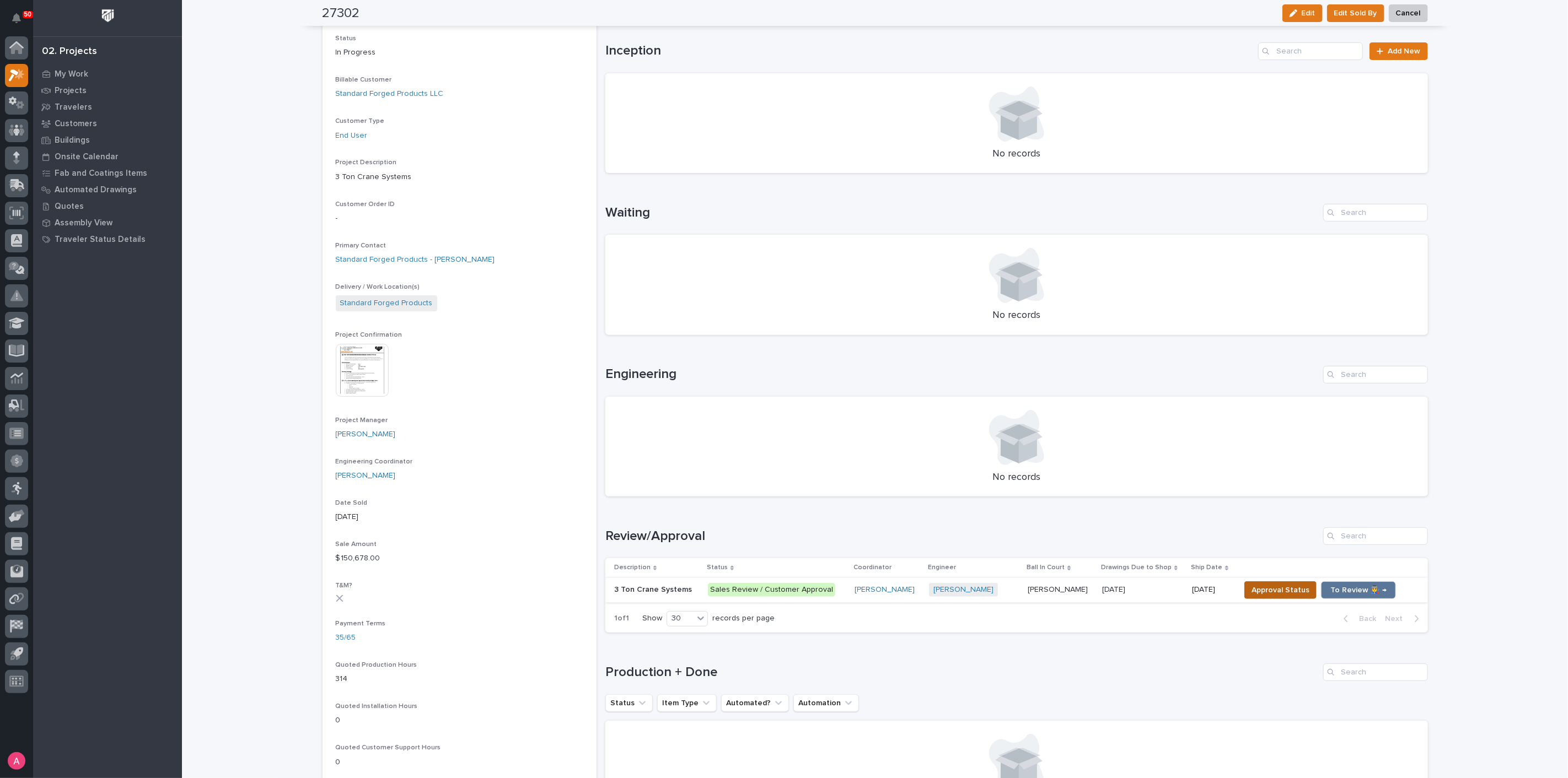
click at [1261, 589] on span "Approval Status" at bounding box center [1280, 590] width 58 height 13
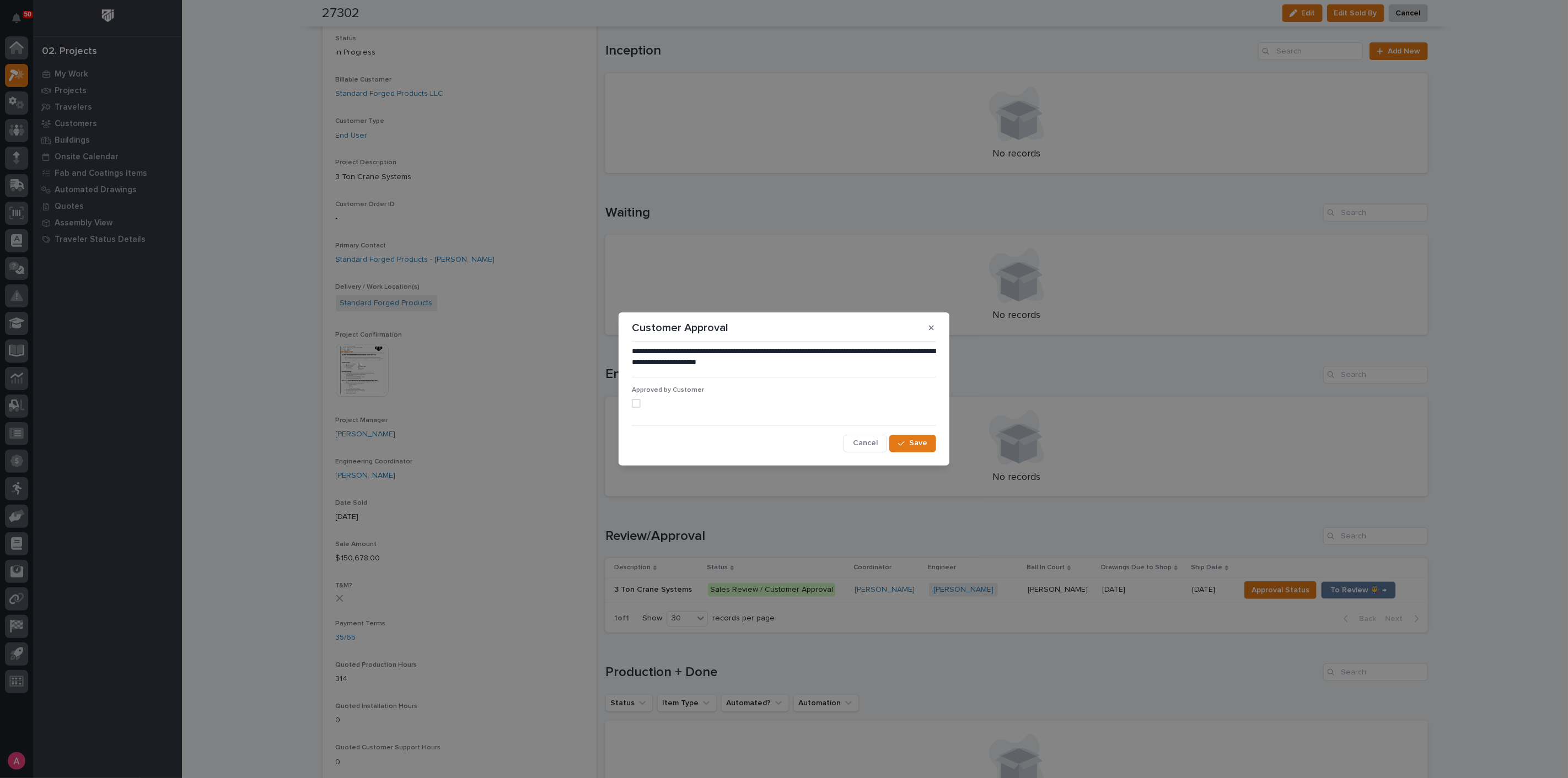
click at [635, 401] on span at bounding box center [636, 403] width 8 height 8
click at [912, 443] on span "Save" at bounding box center [919, 443] width 18 height 10
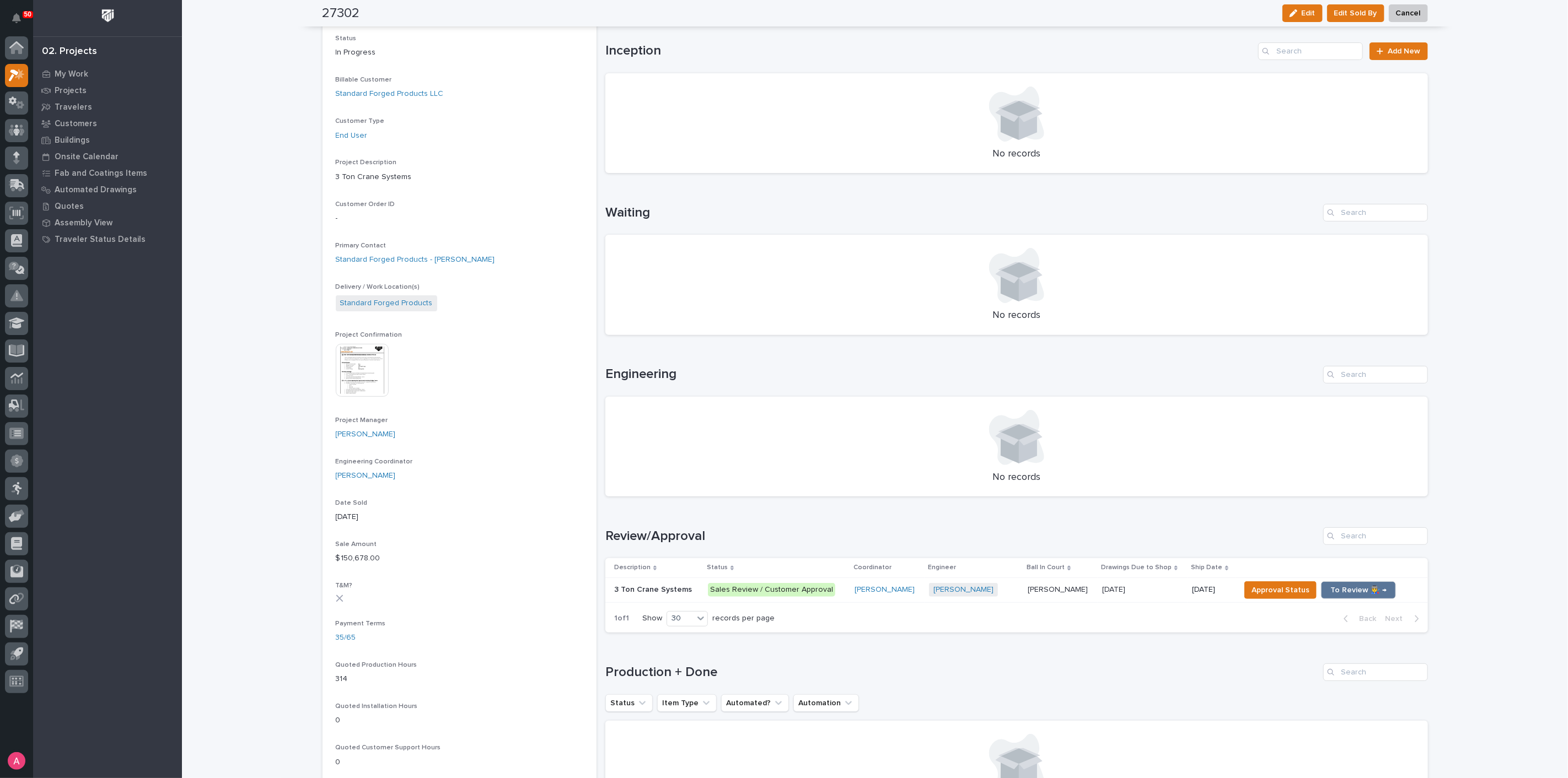
click at [1144, 589] on p at bounding box center [1143, 590] width 81 height 9
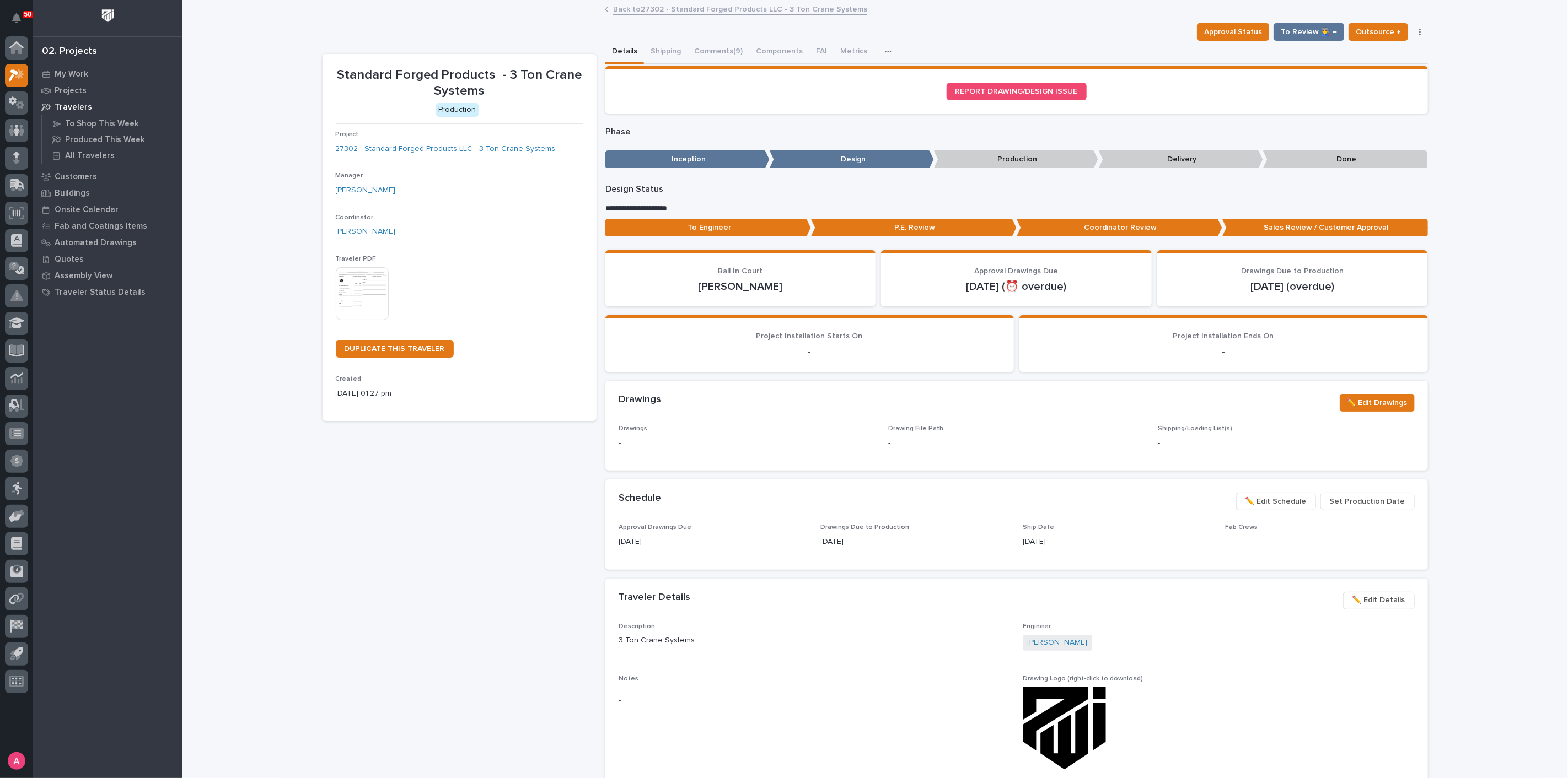
click at [1274, 507] on span "✏️ Edit Schedule" at bounding box center [1276, 502] width 61 height 13
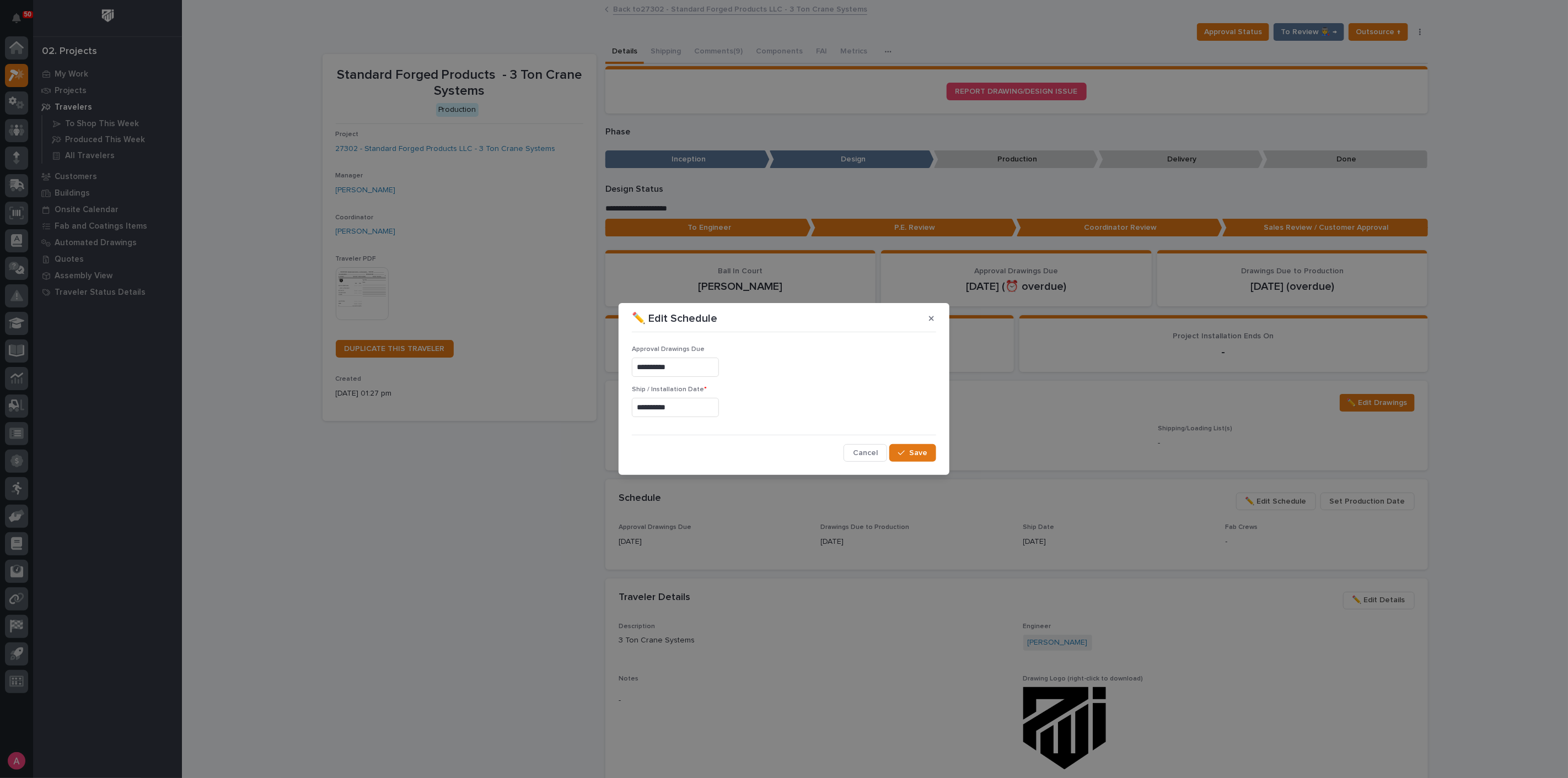
click at [714, 405] on input "**********" at bounding box center [675, 407] width 87 height 19
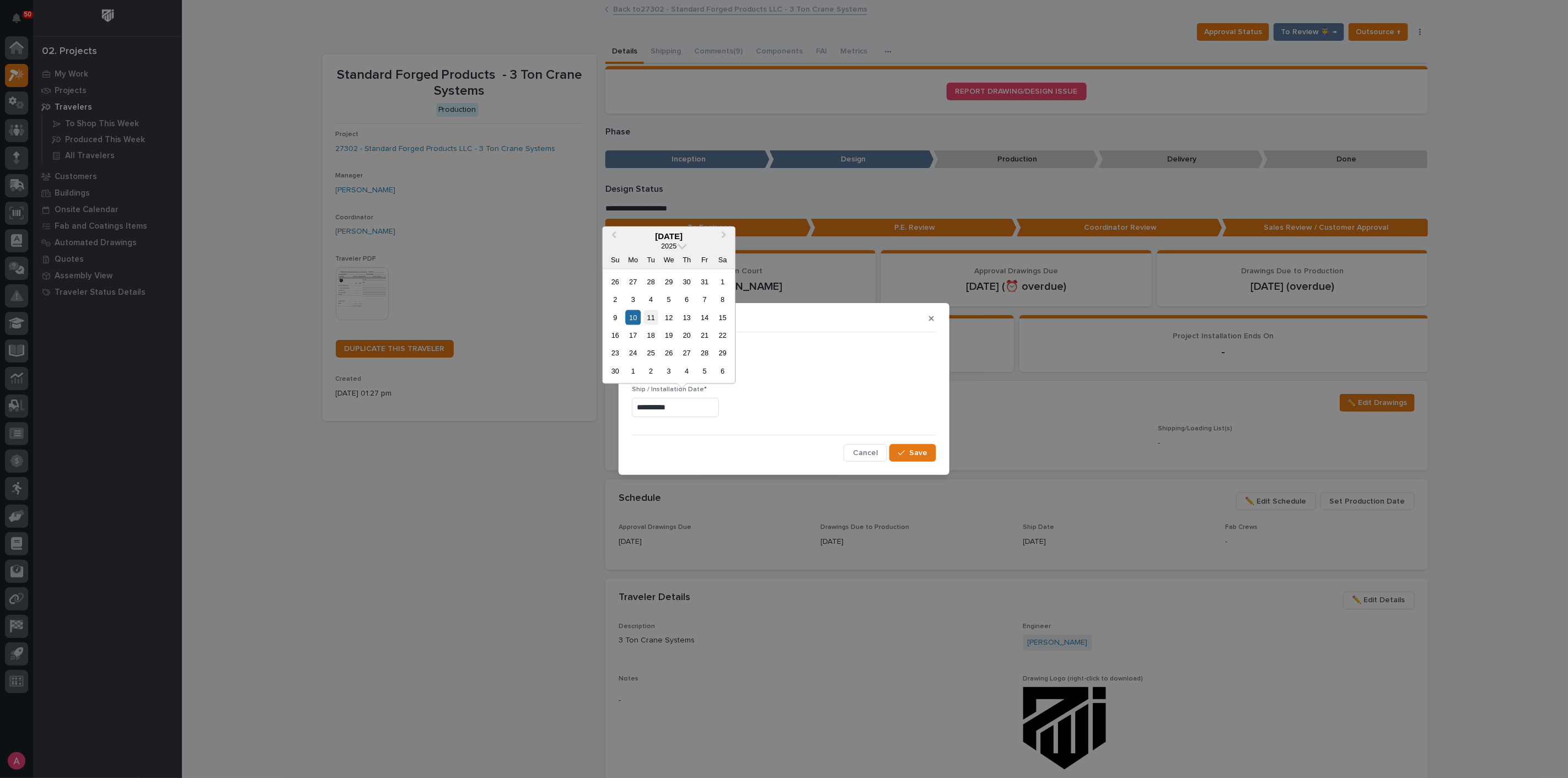
click at [651, 317] on div "11" at bounding box center [651, 316] width 15 height 15
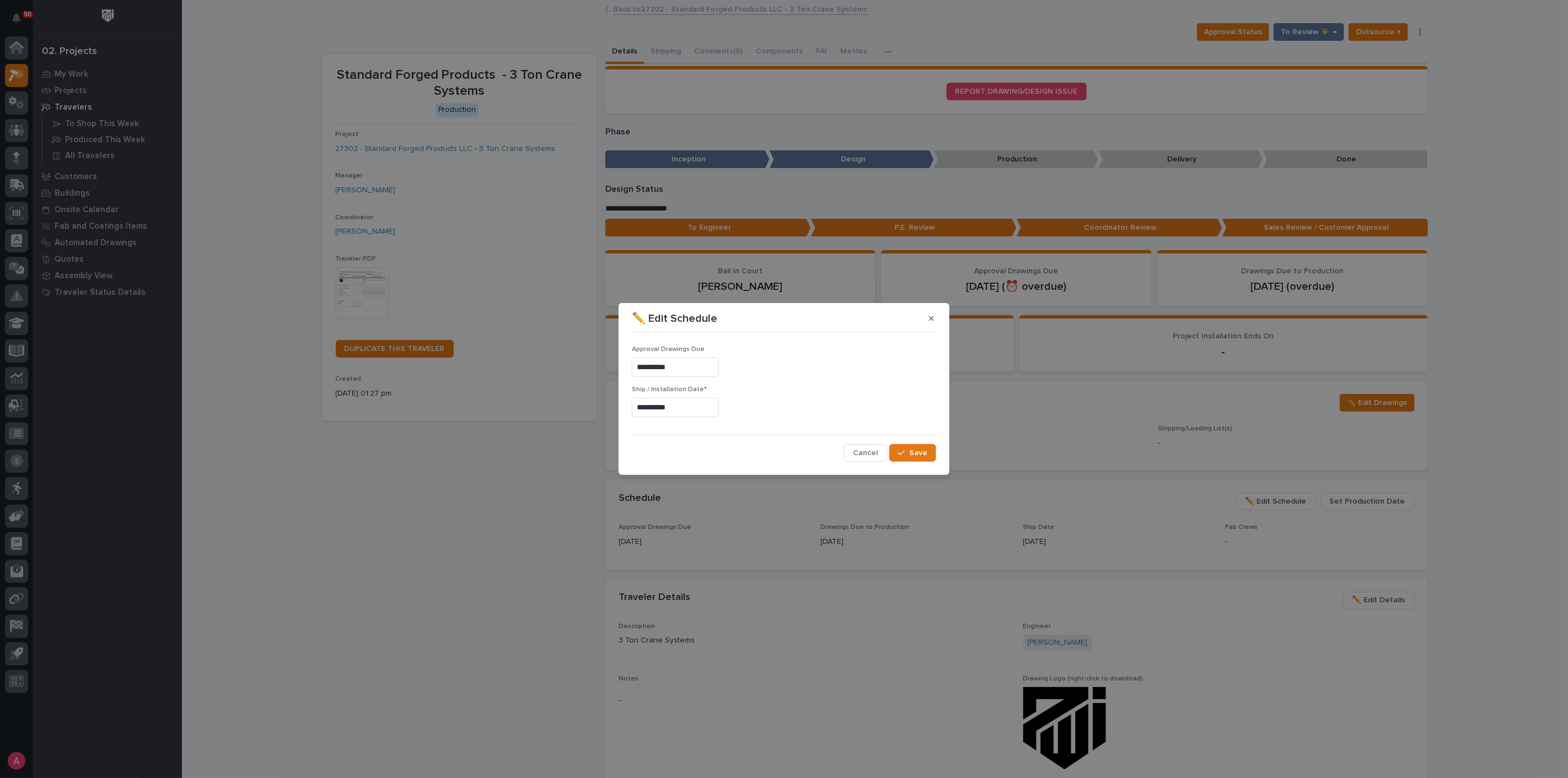
type input "**********"
click at [913, 449] on span "Save" at bounding box center [919, 453] width 18 height 10
